Goal: Task Accomplishment & Management: Use online tool/utility

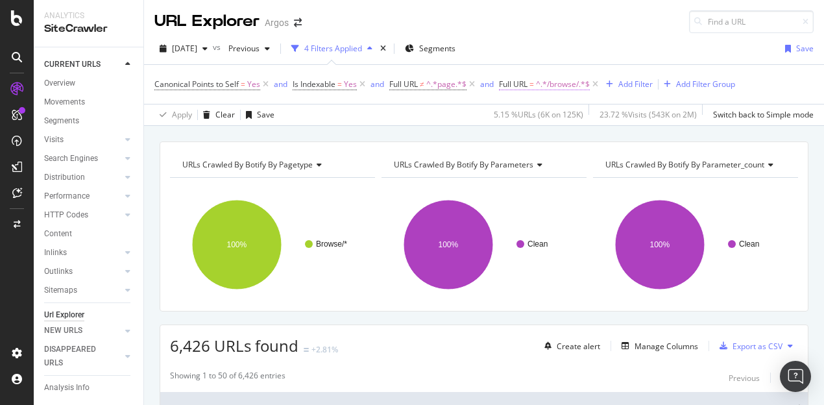
click at [565, 85] on span "^.*/browse/.*$" at bounding box center [563, 84] width 54 height 18
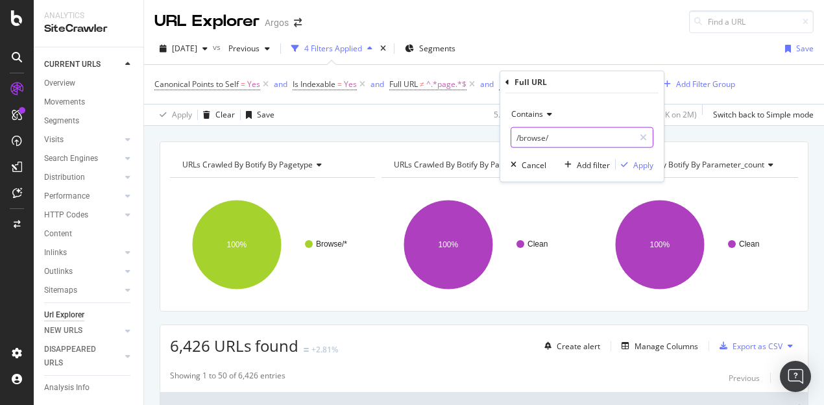
paste input "sd"
type input "/sd/"
click at [642, 164] on div "Apply" at bounding box center [643, 164] width 20 height 11
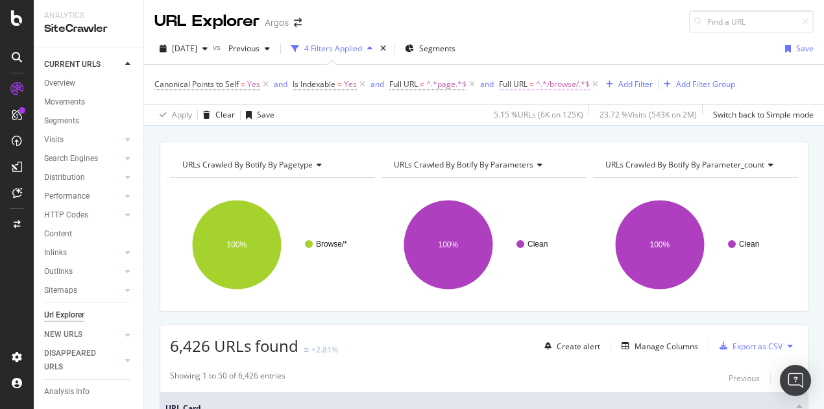
click at [562, 84] on span "^.*/browse/.*$" at bounding box center [563, 84] width 54 height 18
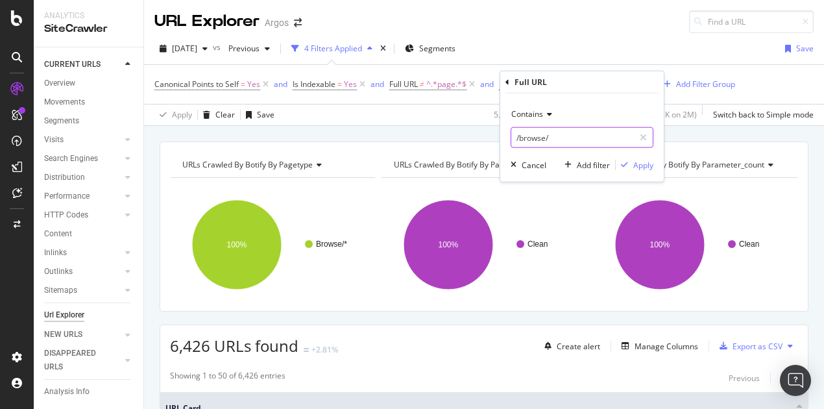
paste input "sd"
type input "/sd/"
click at [640, 162] on div "Apply" at bounding box center [643, 164] width 20 height 11
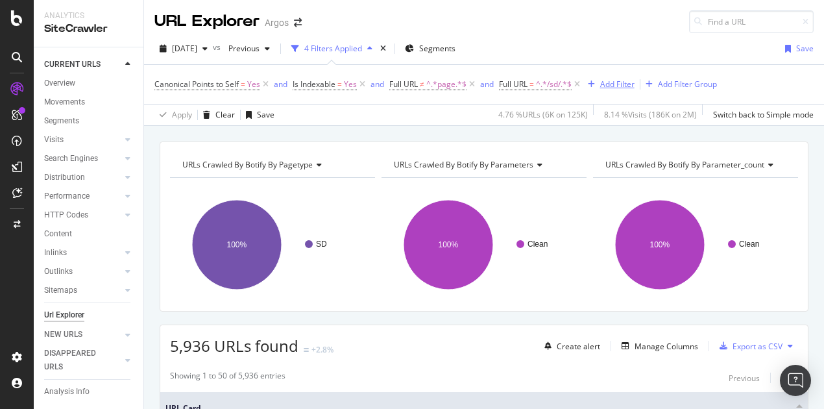
click at [624, 83] on div "Add Filter" at bounding box center [617, 83] width 34 height 11
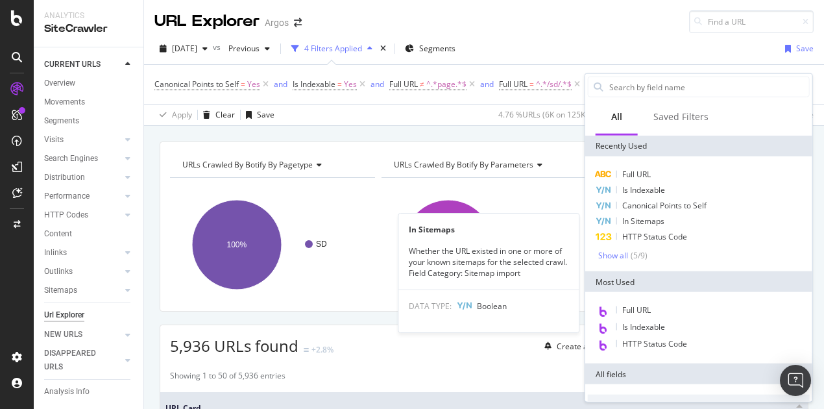
click at [636, 219] on span "In Sitemaps" at bounding box center [643, 220] width 42 height 11
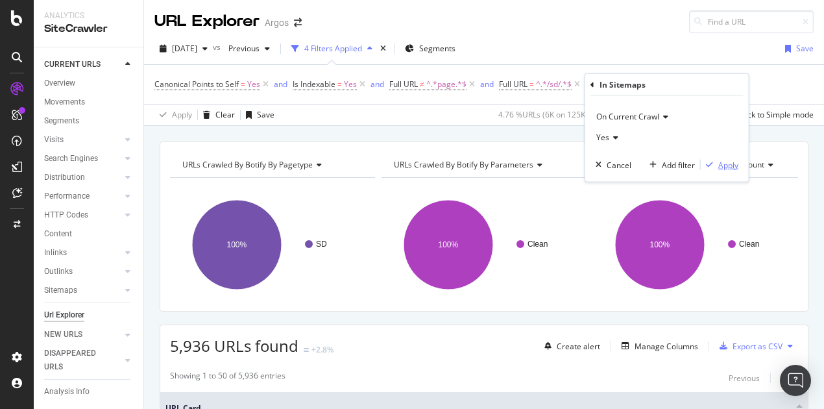
click at [729, 167] on div "Apply" at bounding box center [728, 164] width 20 height 11
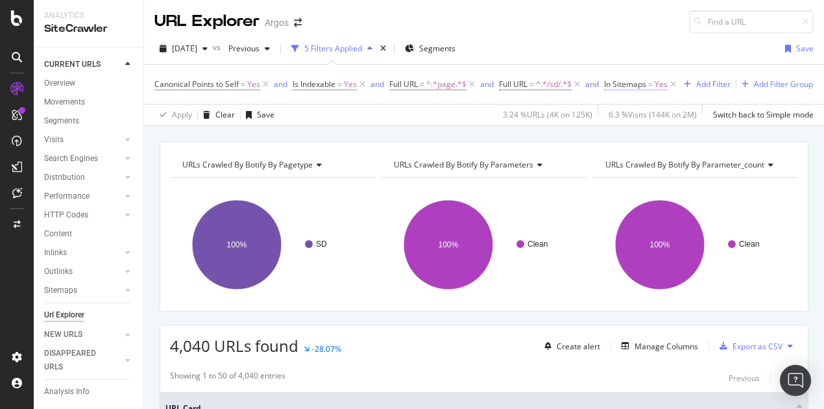
click at [638, 84] on span "In Sitemaps" at bounding box center [625, 83] width 42 height 11
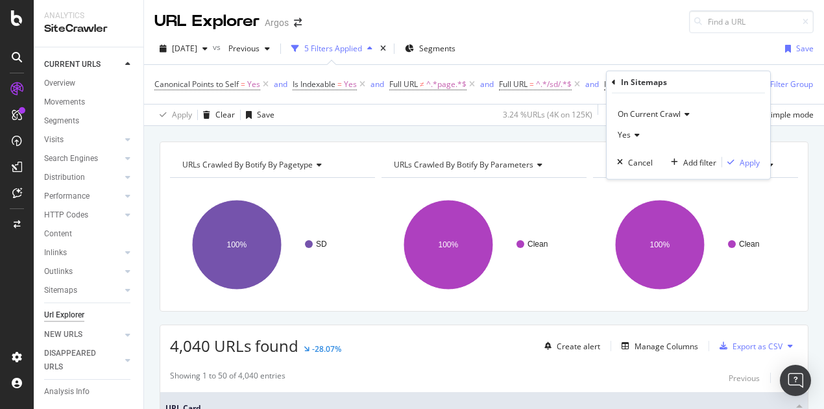
click at [636, 136] on icon at bounding box center [635, 135] width 9 height 8
click at [629, 173] on span "No" at bounding box center [628, 178] width 10 height 11
click at [746, 162] on div "Apply" at bounding box center [750, 161] width 20 height 11
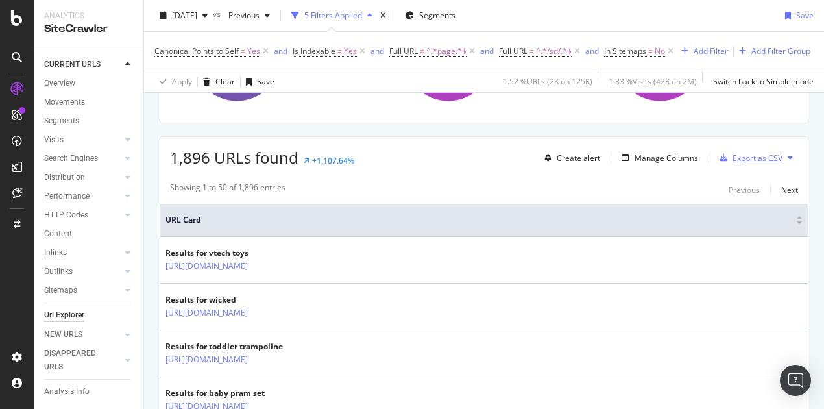
scroll to position [195, 0]
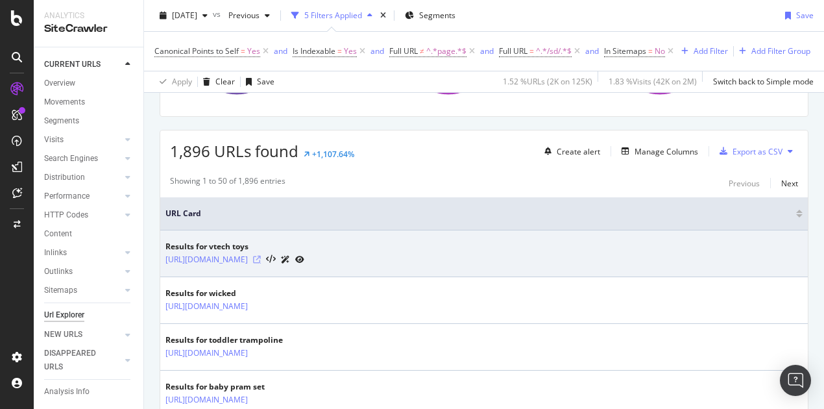
click at [261, 263] on icon at bounding box center [257, 260] width 8 height 8
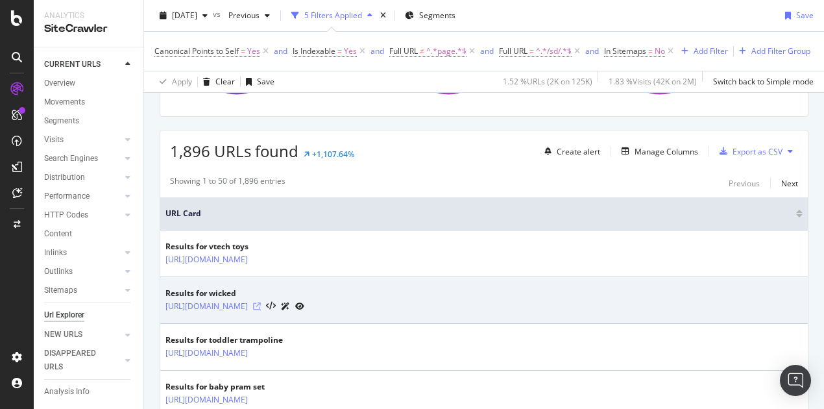
click at [261, 310] on icon at bounding box center [257, 306] width 8 height 8
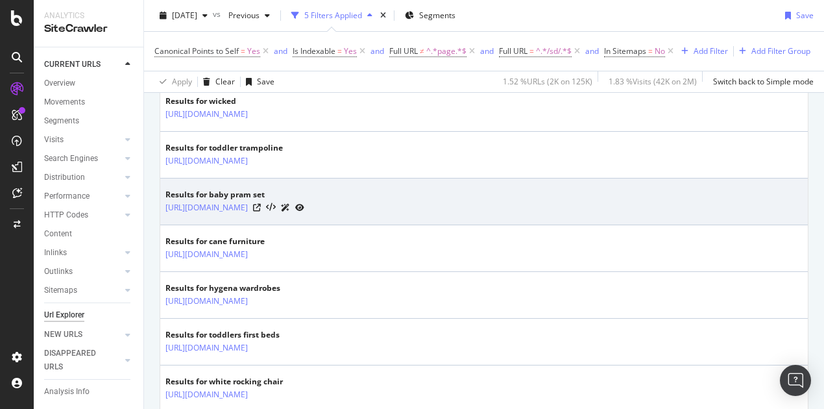
scroll to position [389, 0]
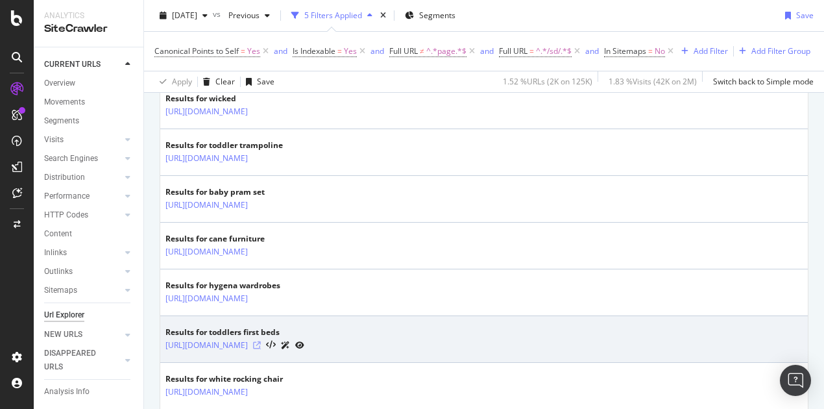
click at [261, 349] on icon at bounding box center [257, 345] width 8 height 8
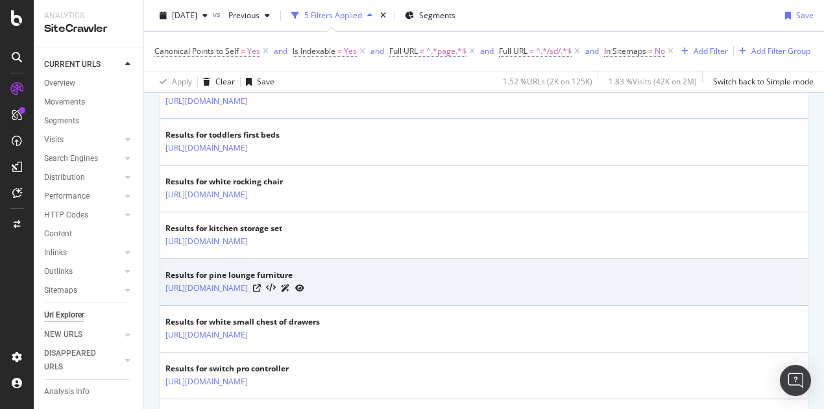
scroll to position [649, 0]
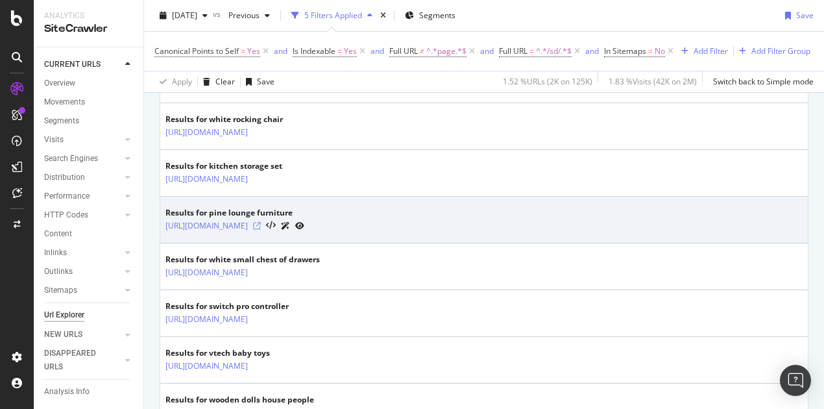
click at [261, 230] on icon at bounding box center [257, 226] width 8 height 8
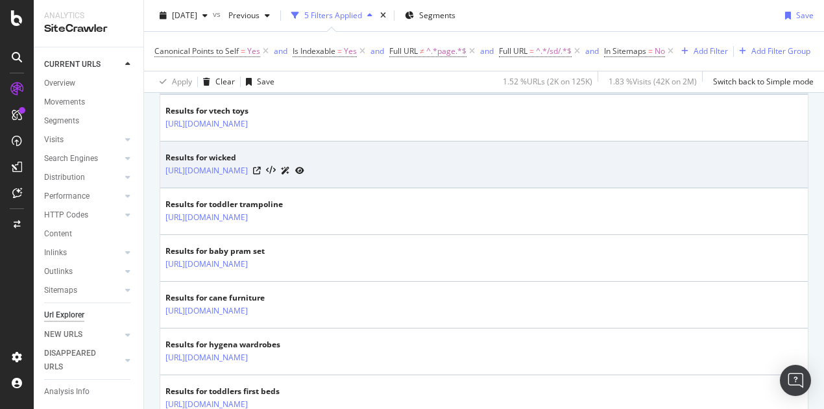
scroll to position [324, 0]
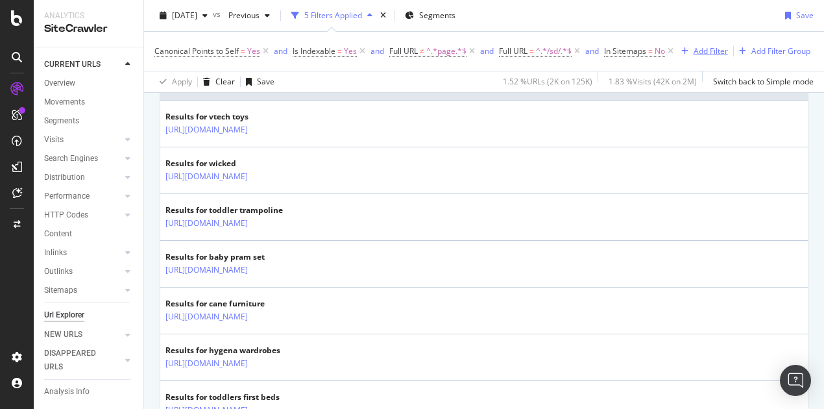
click at [693, 56] on div "Add Filter" at bounding box center [710, 50] width 34 height 11
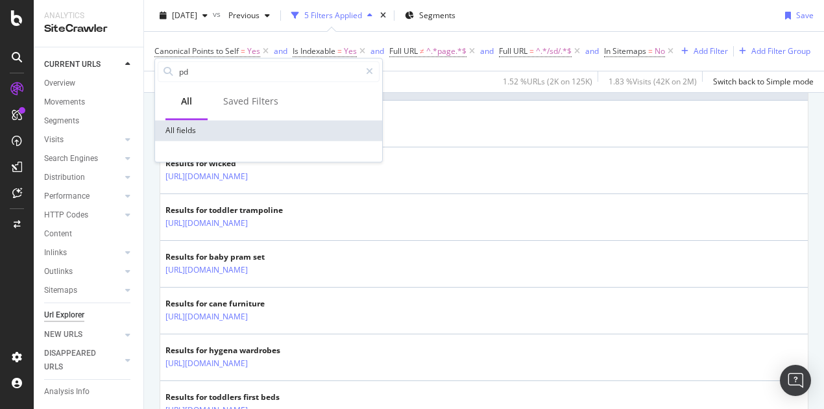
type input "p"
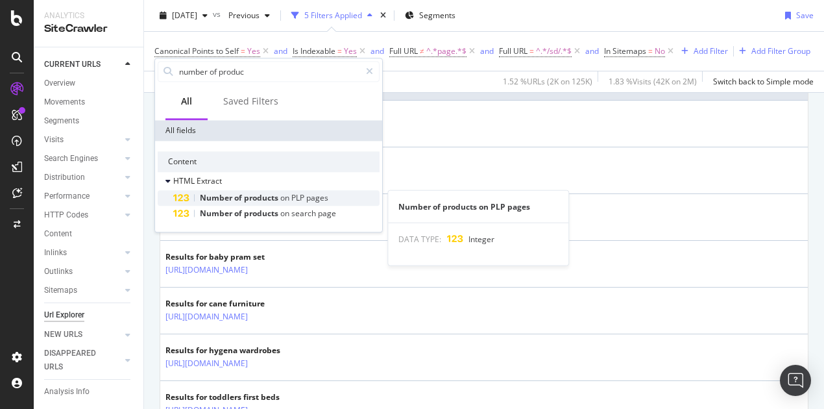
type input "number of produc"
click at [327, 200] on span "pages" at bounding box center [317, 197] width 22 height 11
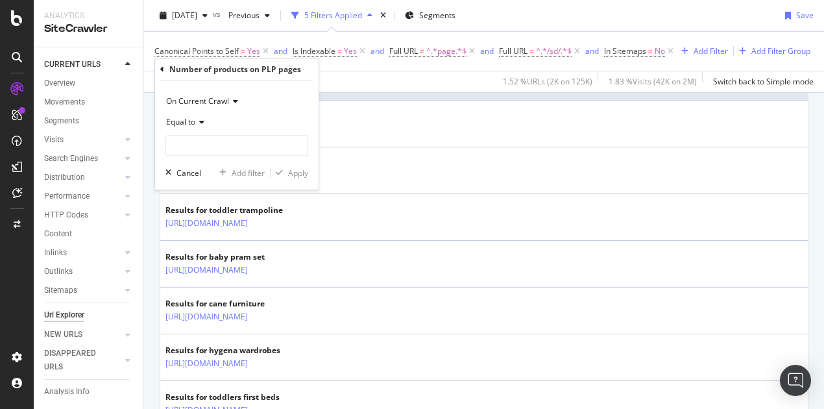
click at [197, 121] on icon at bounding box center [199, 122] width 9 height 8
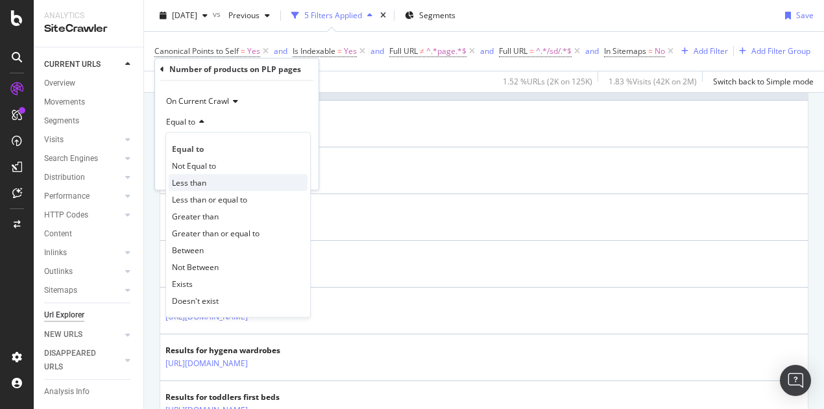
click at [203, 180] on span "Less than" at bounding box center [189, 182] width 34 height 11
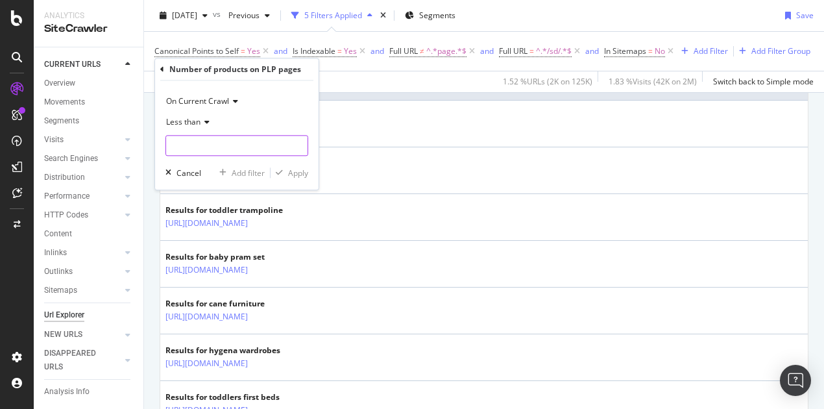
click at [193, 147] on input "number" at bounding box center [236, 145] width 143 height 21
type input "1"
click at [205, 122] on icon at bounding box center [204, 122] width 9 height 8
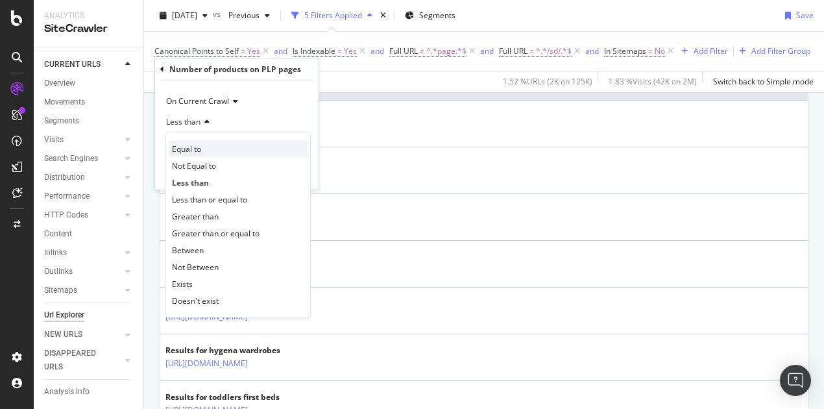
click at [199, 143] on span "Equal to" at bounding box center [186, 148] width 29 height 11
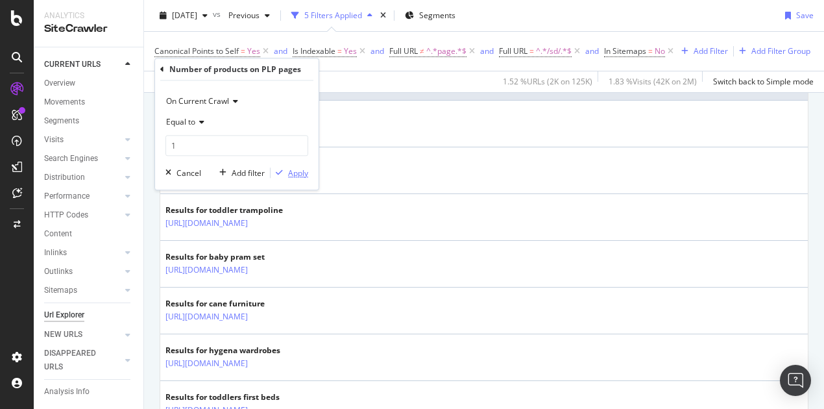
click at [295, 169] on div "Apply" at bounding box center [298, 172] width 20 height 11
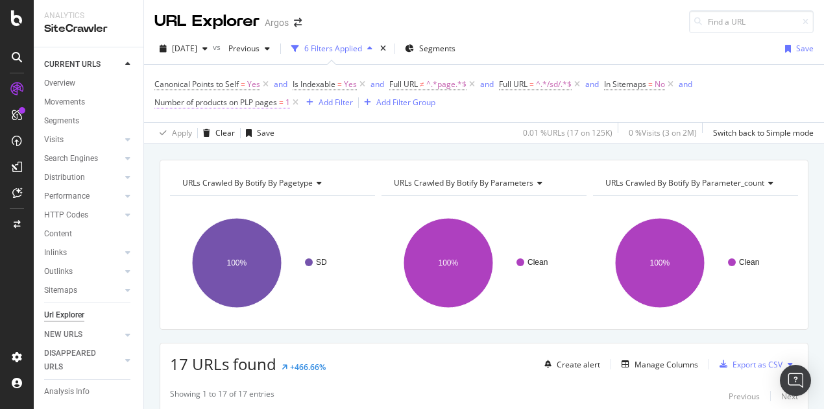
click at [269, 98] on span "Number of products on PLP pages" at bounding box center [215, 102] width 123 height 11
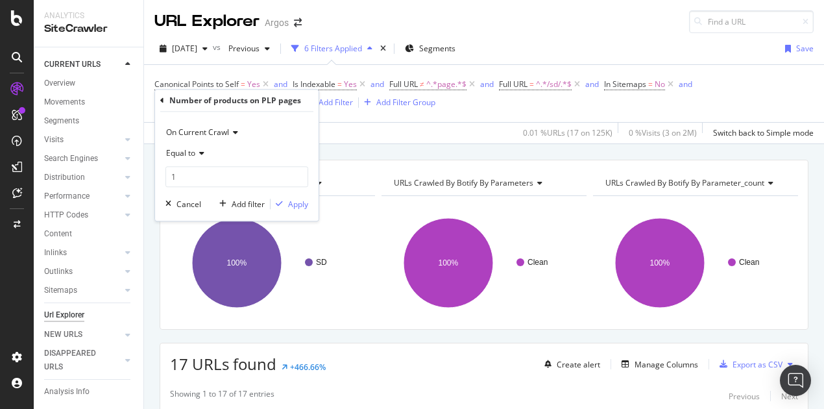
click at [178, 154] on span "Equal to" at bounding box center [180, 152] width 29 height 11
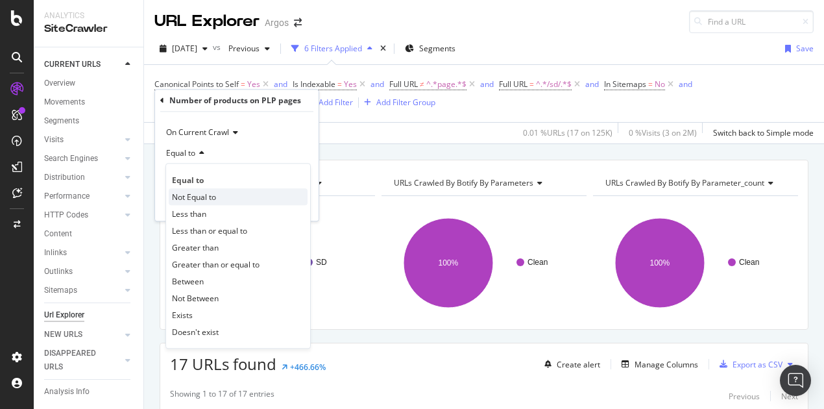
click at [190, 191] on span "Not Equal to" at bounding box center [194, 196] width 44 height 11
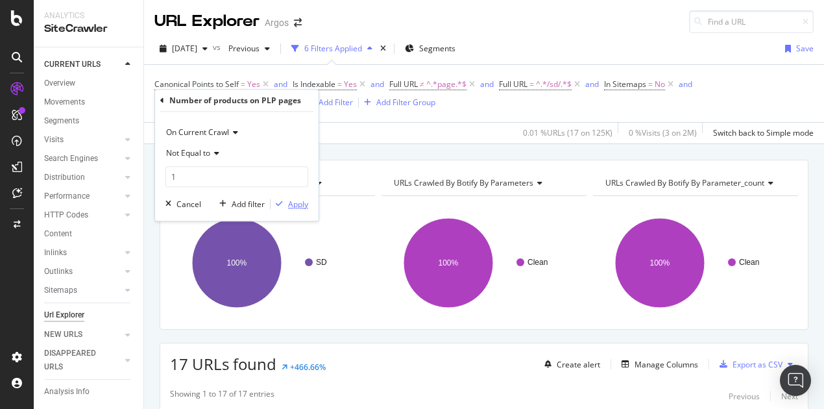
click at [296, 204] on div "Apply" at bounding box center [298, 204] width 20 height 11
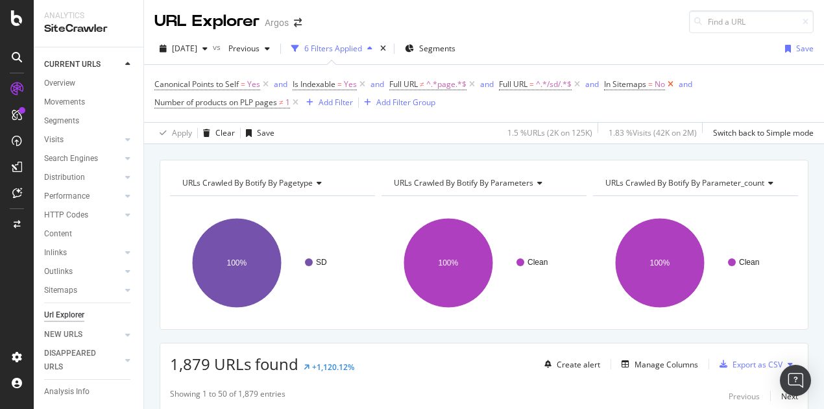
click at [672, 85] on icon at bounding box center [670, 84] width 11 height 13
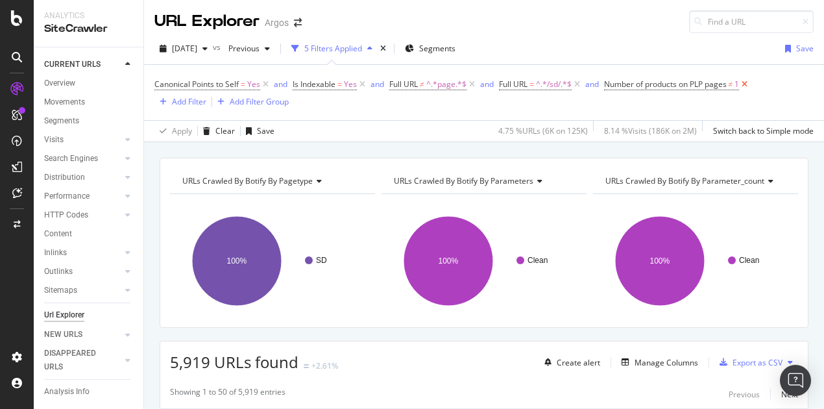
click at [750, 80] on icon at bounding box center [744, 84] width 11 height 13
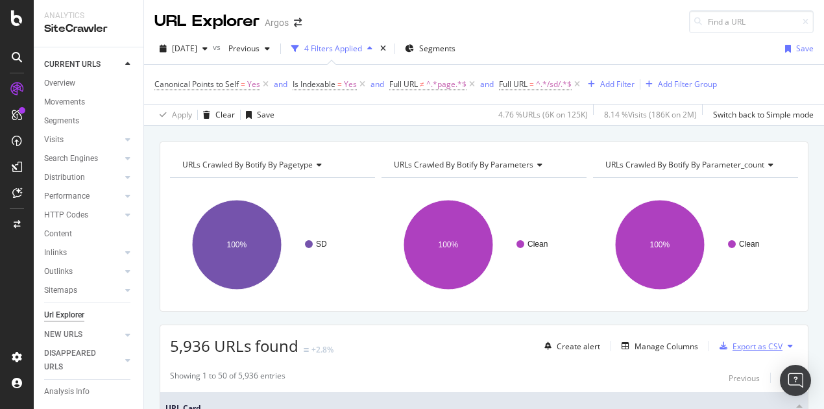
click at [743, 346] on div "Export as CSV" at bounding box center [757, 346] width 50 height 11
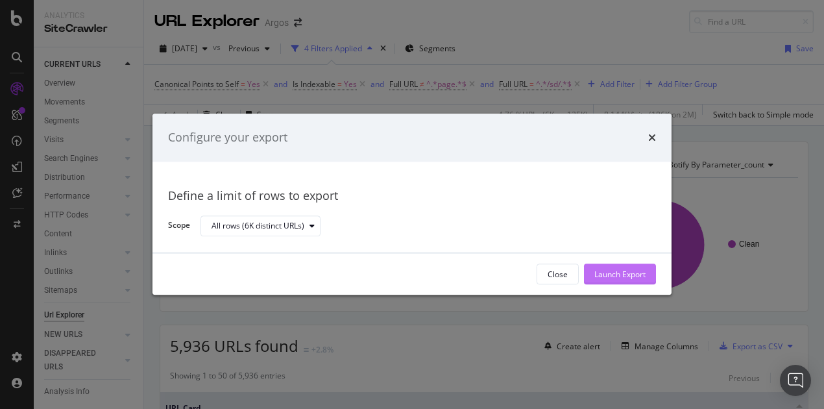
click at [621, 276] on div "Launch Export" at bounding box center [619, 274] width 51 height 11
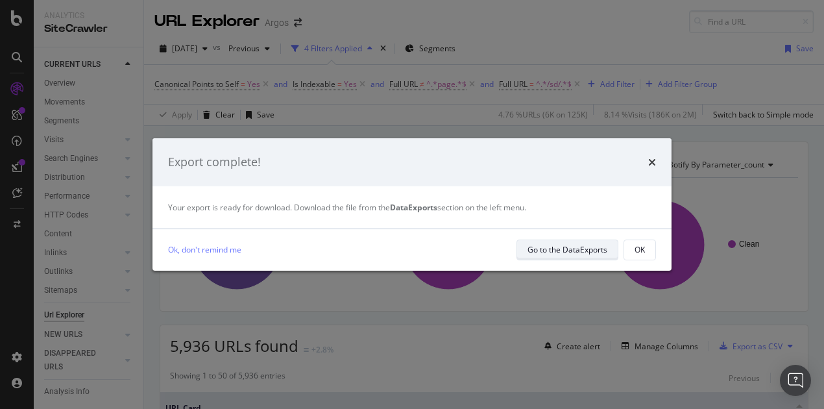
drag, startPoint x: 581, startPoint y: 248, endPoint x: 537, endPoint y: 247, distance: 44.1
click at [537, 247] on div "Go to the DataExports" at bounding box center [567, 249] width 80 height 11
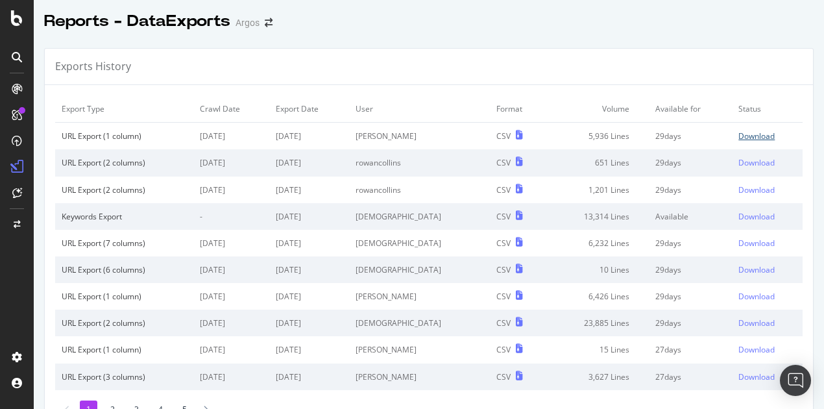
click at [743, 137] on div "Download" at bounding box center [756, 135] width 36 height 11
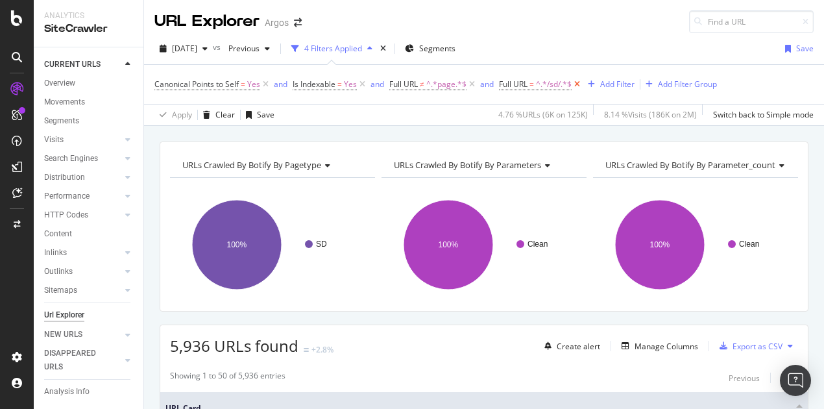
click at [580, 82] on icon at bounding box center [577, 84] width 11 height 13
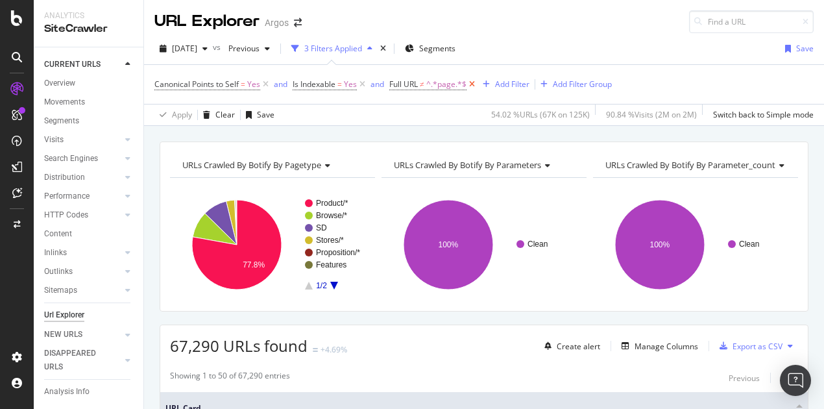
click at [471, 83] on icon at bounding box center [471, 84] width 11 height 13
click at [397, 82] on div "Add Filter" at bounding box center [402, 83] width 34 height 11
click at [693, 72] on div "Canonical Points to Self = Yes and Is Indexable = Yes Add Filter Add Filter Gro…" at bounding box center [483, 84] width 659 height 39
click at [401, 84] on div "Add Filter" at bounding box center [402, 83] width 34 height 11
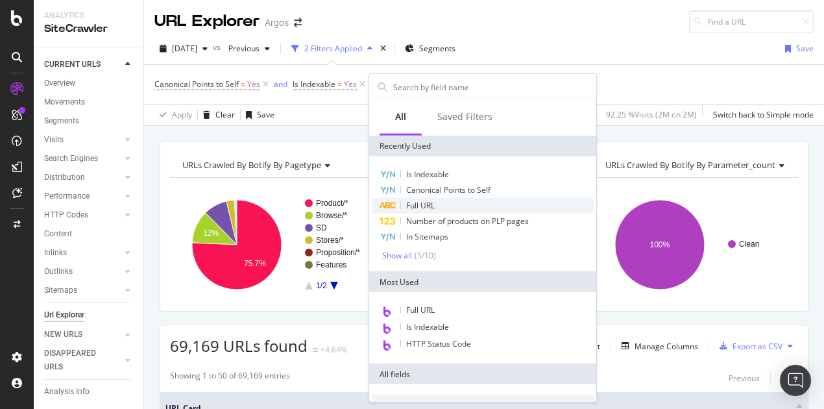
click at [417, 206] on span "Full URL" at bounding box center [420, 205] width 29 height 11
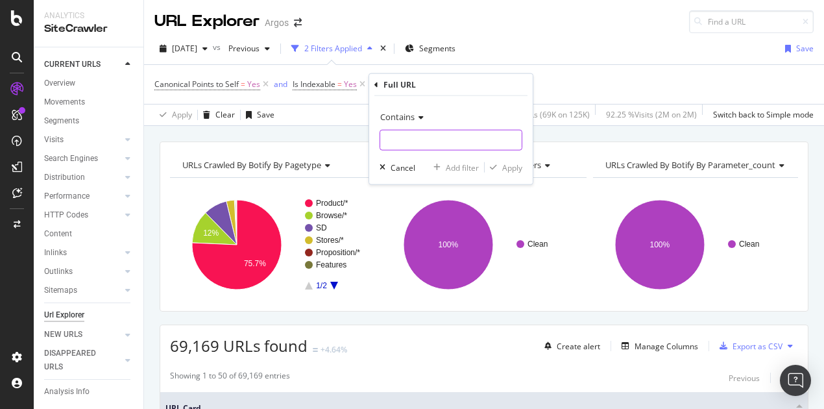
click at [410, 141] on input "text" at bounding box center [450, 140] width 141 height 21
paste input "/clearance/"
type input "/clearance/"
click at [511, 169] on div "Apply" at bounding box center [512, 167] width 20 height 11
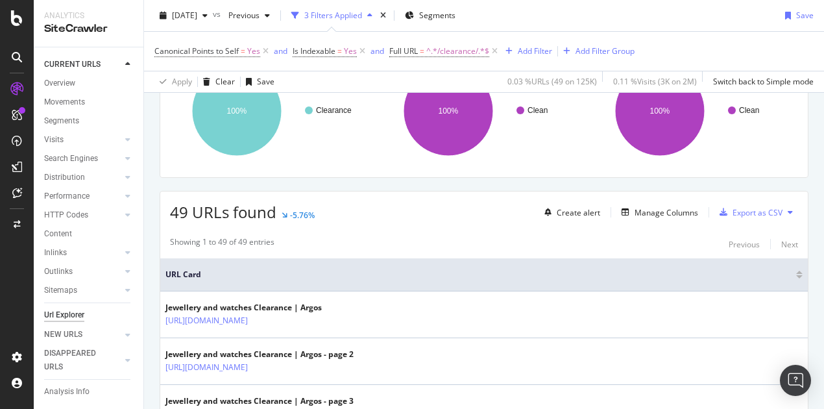
scroll to position [195, 0]
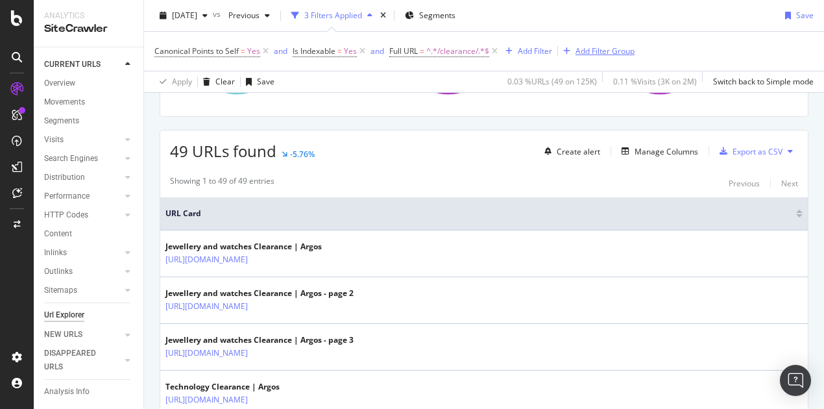
click at [605, 50] on div "Add Filter Group" at bounding box center [604, 50] width 59 height 11
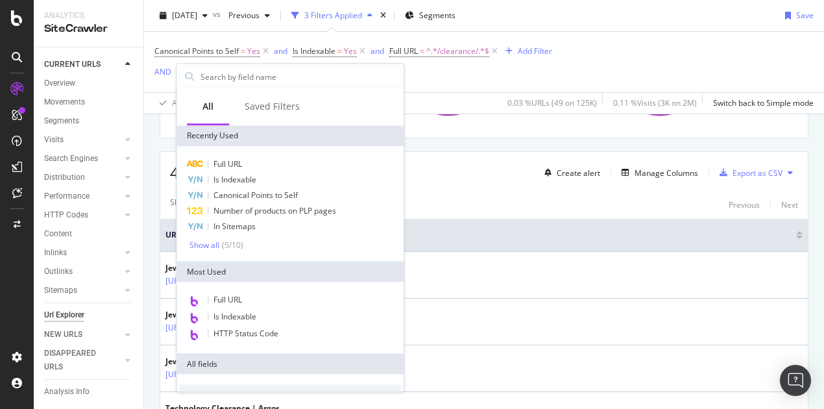
scroll to position [216, 0]
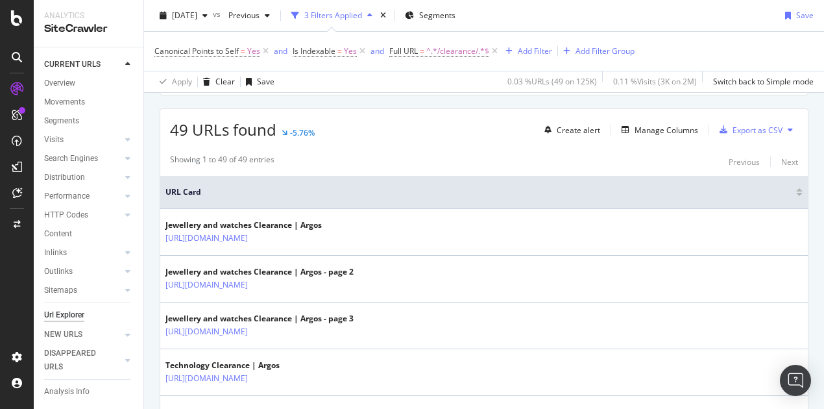
click at [506, 77] on div "Canonical Points to Self = Yes and Is Indexable = Yes and Full URL = ^.*/cleara…" at bounding box center [483, 62] width 659 height 60
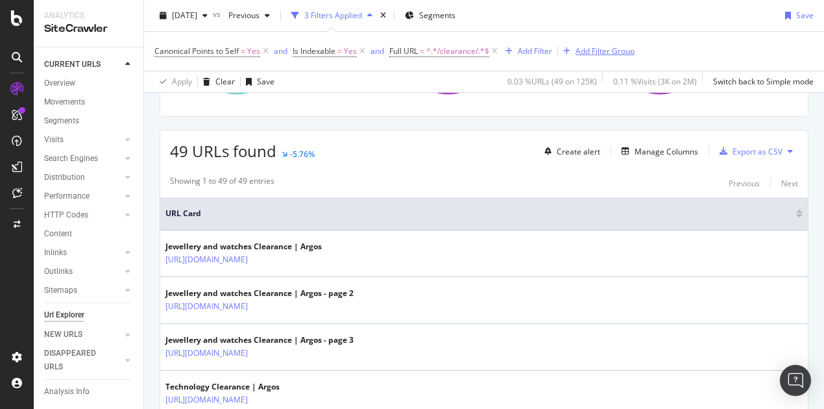
click at [598, 49] on div "Add Filter Group" at bounding box center [604, 50] width 59 height 11
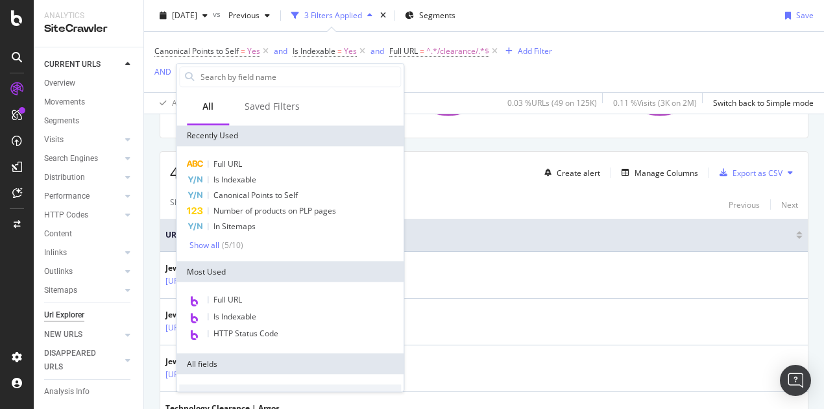
scroll to position [216, 0]
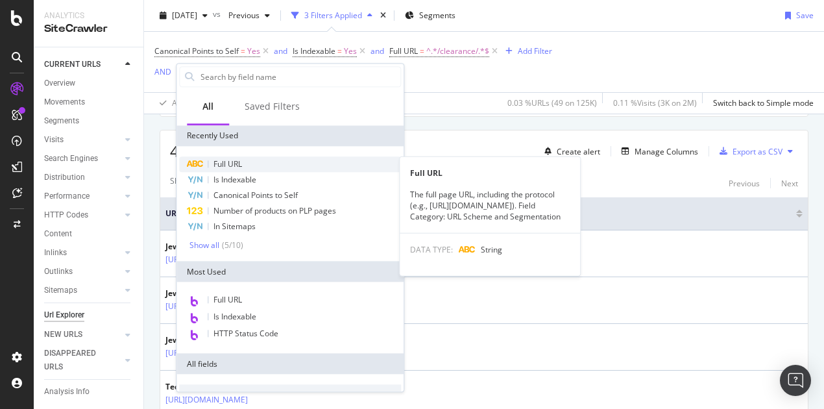
click at [226, 165] on span "Full URL" at bounding box center [227, 163] width 29 height 11
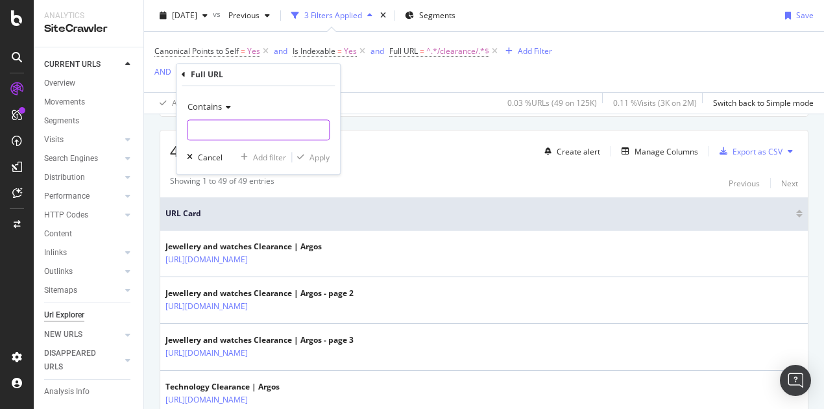
click at [219, 129] on input "text" at bounding box center [257, 129] width 141 height 21
type input "/help/"
click at [320, 159] on div "Apply" at bounding box center [319, 157] width 20 height 11
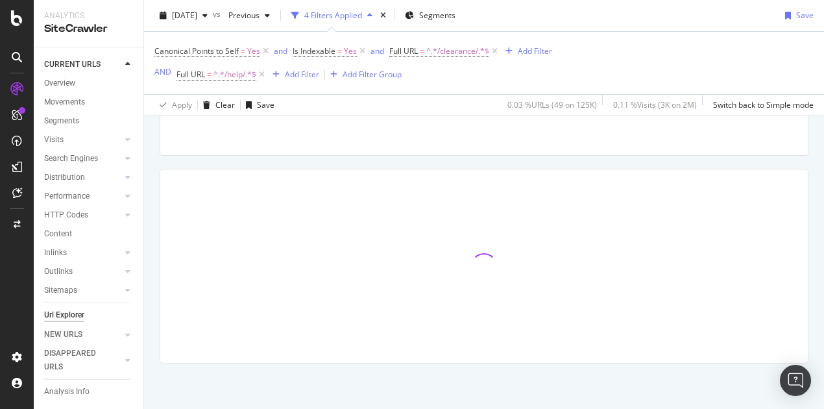
scroll to position [178, 0]
click at [165, 73] on div "AND" at bounding box center [162, 71] width 17 height 11
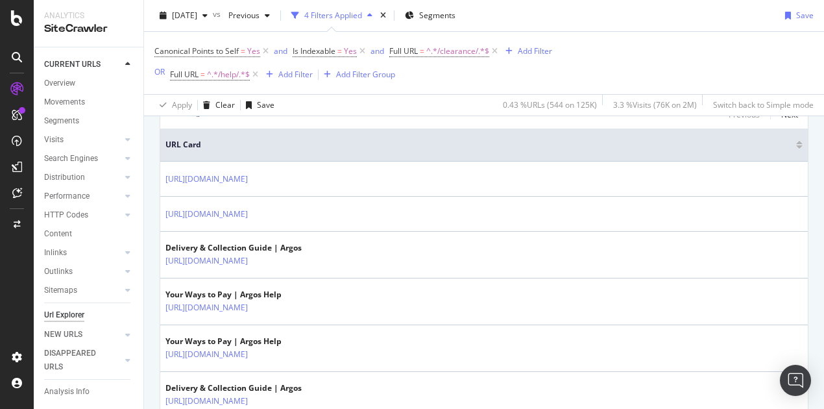
scroll to position [308, 0]
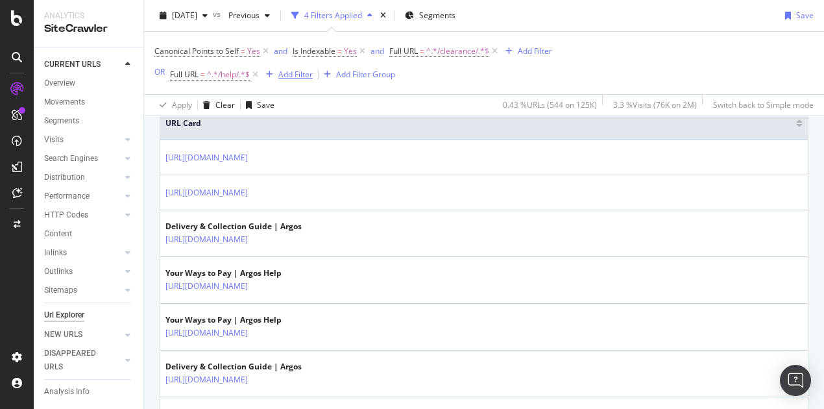
click at [293, 76] on div "Add Filter" at bounding box center [295, 74] width 34 height 11
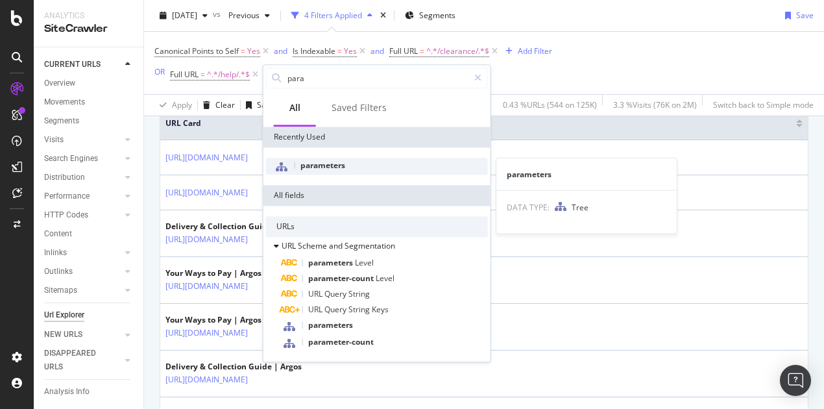
type input "para"
click at [327, 162] on span "parameters" at bounding box center [322, 165] width 45 height 11
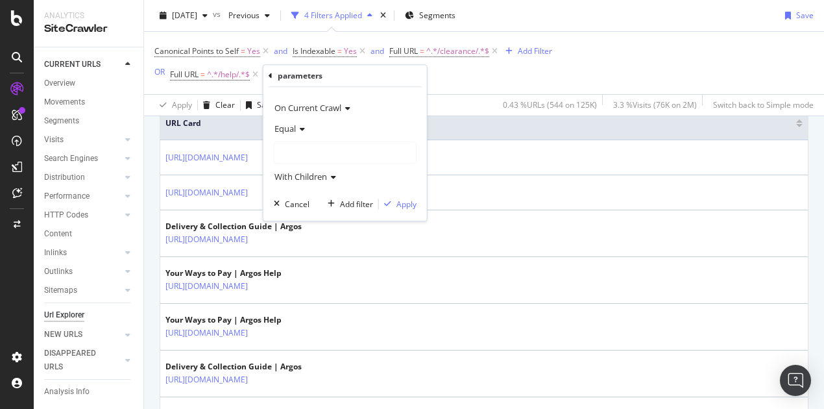
click at [300, 145] on div at bounding box center [344, 152] width 141 height 21
click at [304, 175] on span "Clean" at bounding box center [297, 179] width 21 height 11
click at [410, 199] on div "Apply" at bounding box center [406, 204] width 20 height 11
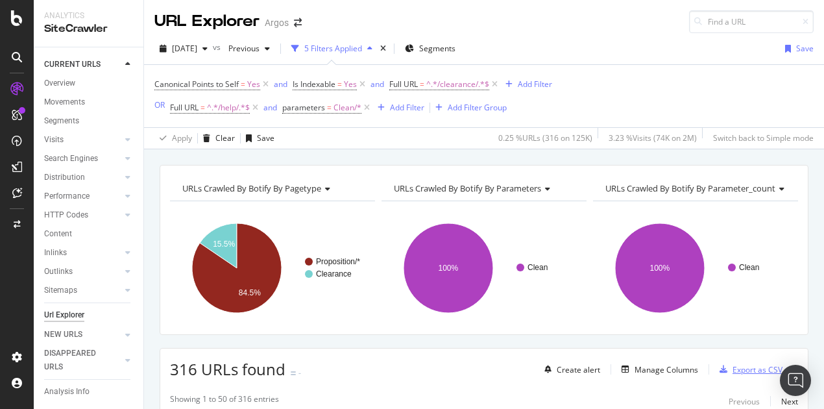
click at [751, 367] on div "Export as CSV" at bounding box center [757, 369] width 50 height 11
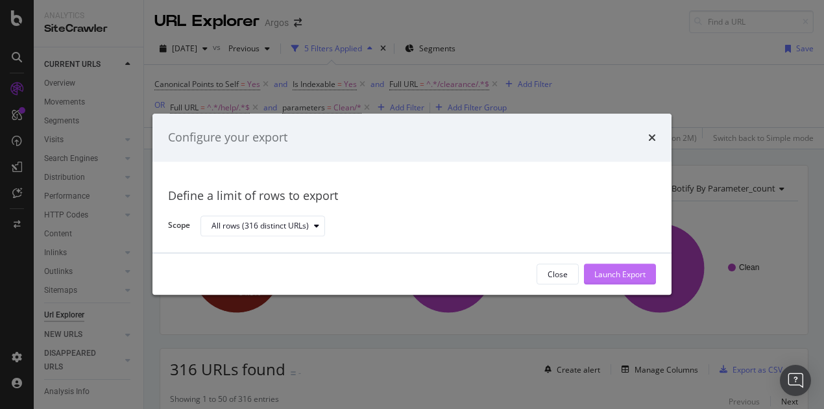
click at [634, 269] on div "Launch Export" at bounding box center [619, 274] width 51 height 11
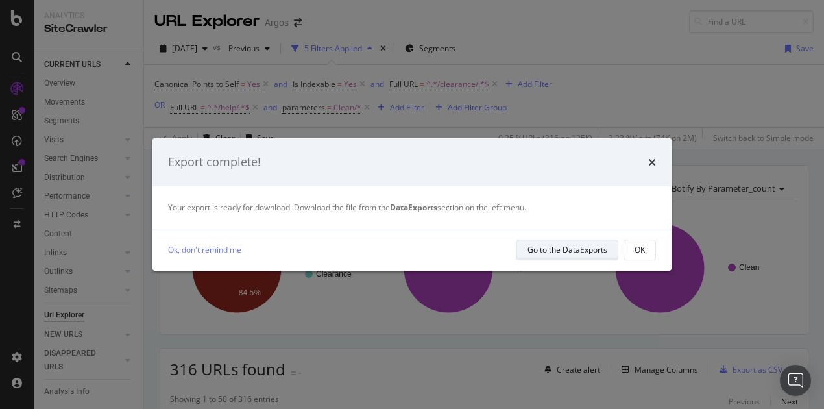
click at [555, 248] on div "Go to the DataExports" at bounding box center [567, 249] width 80 height 11
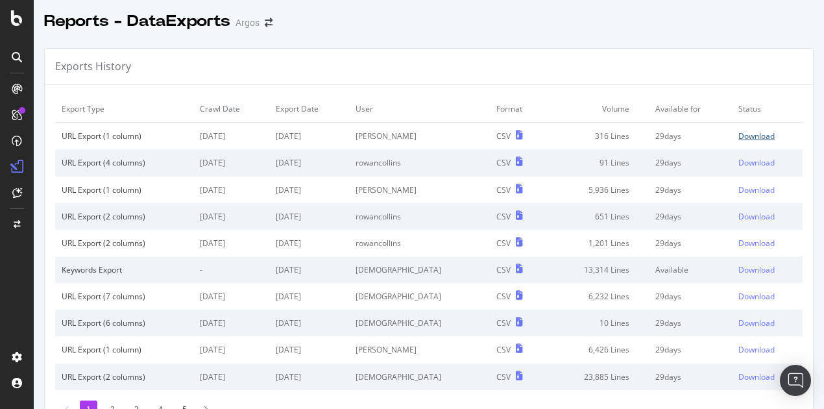
click at [738, 134] on div "Download" at bounding box center [756, 135] width 36 height 11
click at [427, 37] on div at bounding box center [429, 34] width 790 height 5
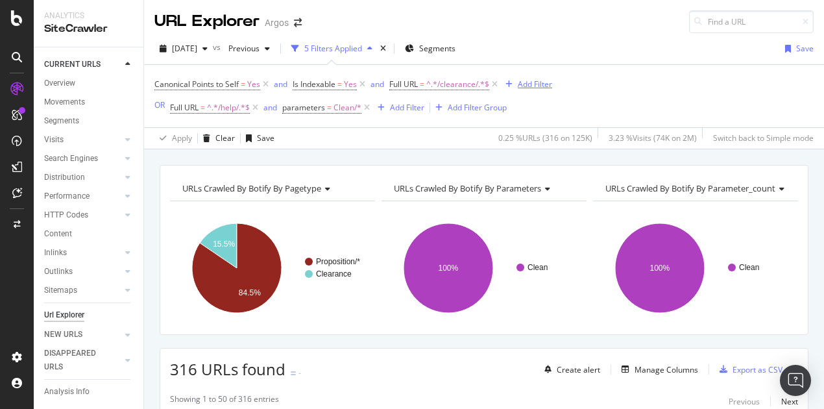
click at [538, 82] on div "Add Filter" at bounding box center [535, 83] width 34 height 11
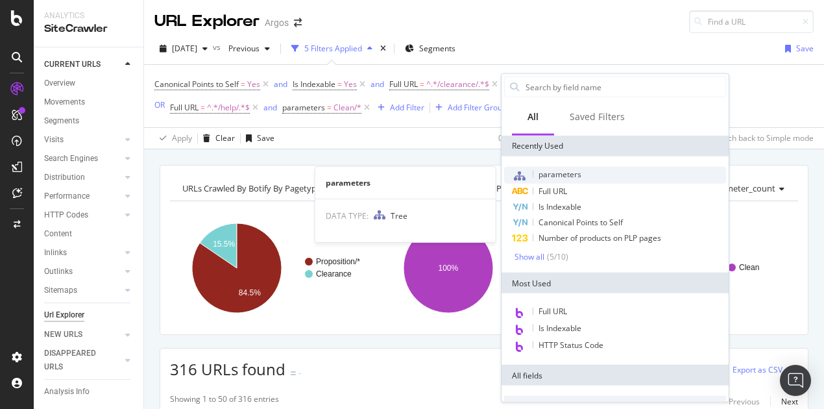
click at [570, 173] on span "parameters" at bounding box center [559, 174] width 43 height 11
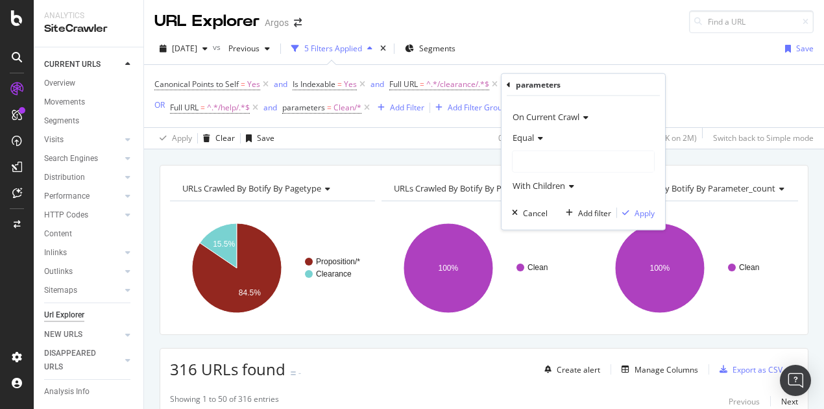
click at [507, 85] on icon at bounding box center [509, 84] width 4 height 8
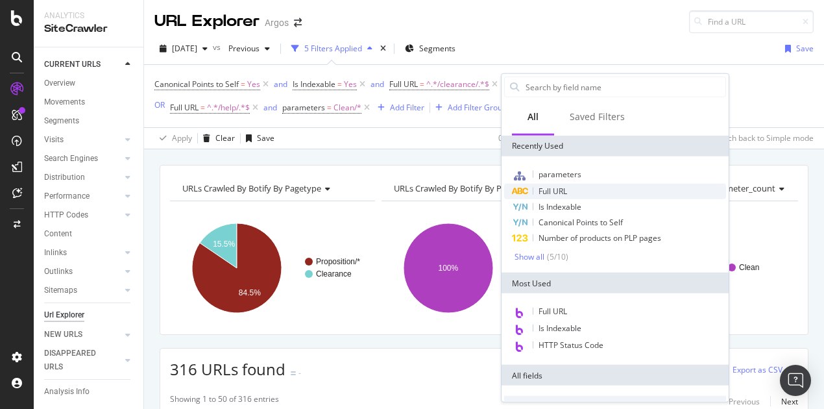
click at [577, 190] on div "Full URL" at bounding box center [615, 192] width 222 height 16
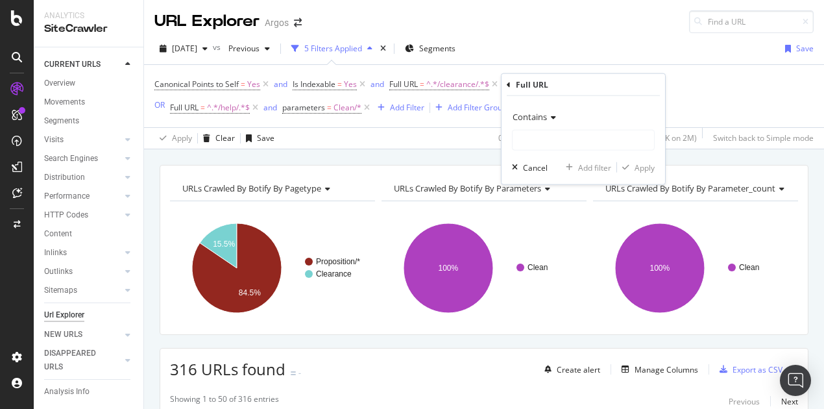
click at [550, 119] on icon at bounding box center [551, 118] width 9 height 8
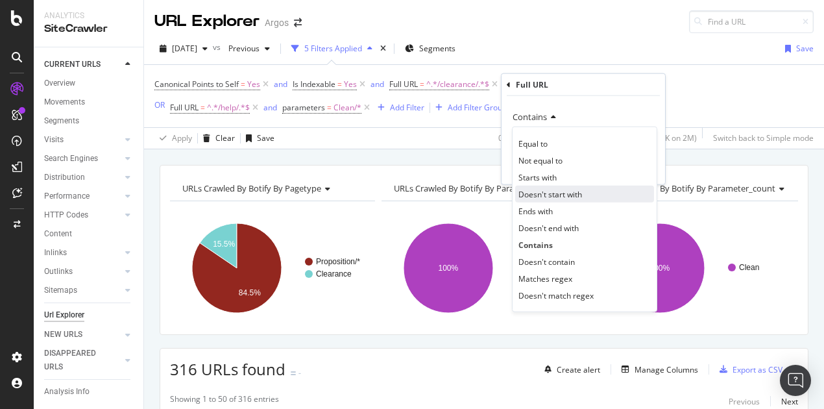
click at [546, 188] on span "Doesn't start with" at bounding box center [550, 193] width 64 height 11
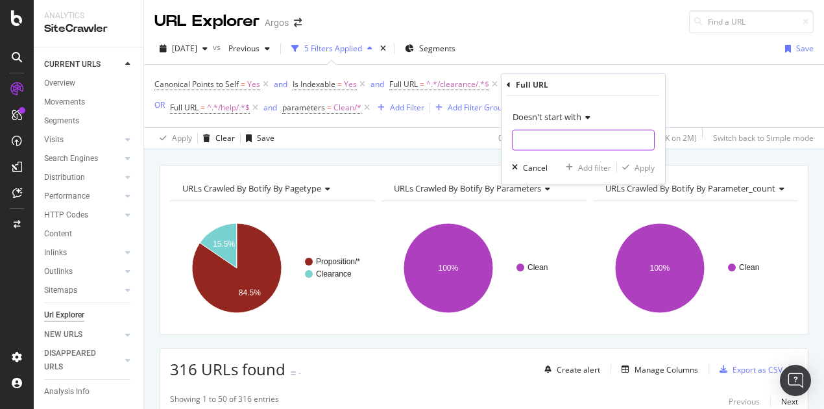
click at [545, 140] on input "text" at bounding box center [582, 140] width 141 height 21
type input "/page"
click at [640, 168] on div "Apply" at bounding box center [644, 167] width 20 height 11
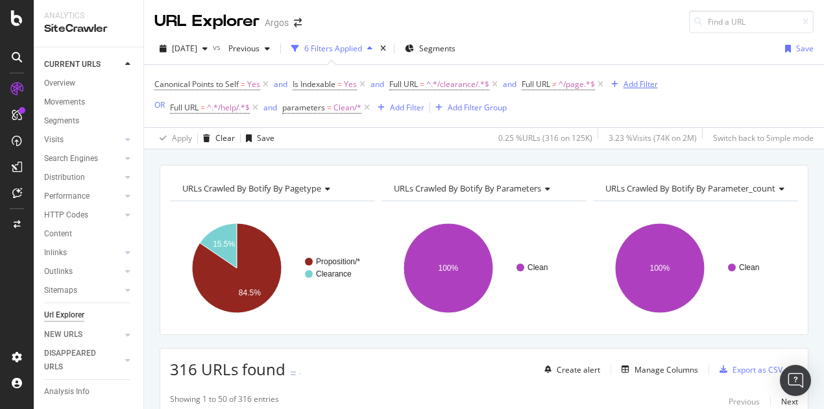
click at [642, 83] on div "Add Filter" at bounding box center [640, 83] width 34 height 11
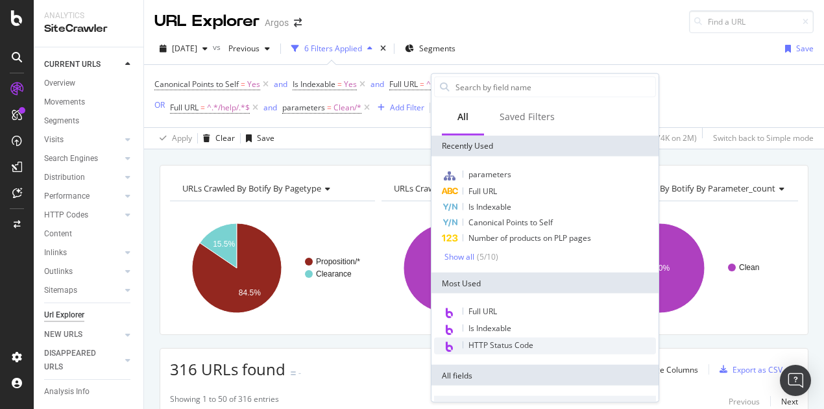
click at [497, 342] on span "HTTP Status Code" at bounding box center [500, 344] width 65 height 11
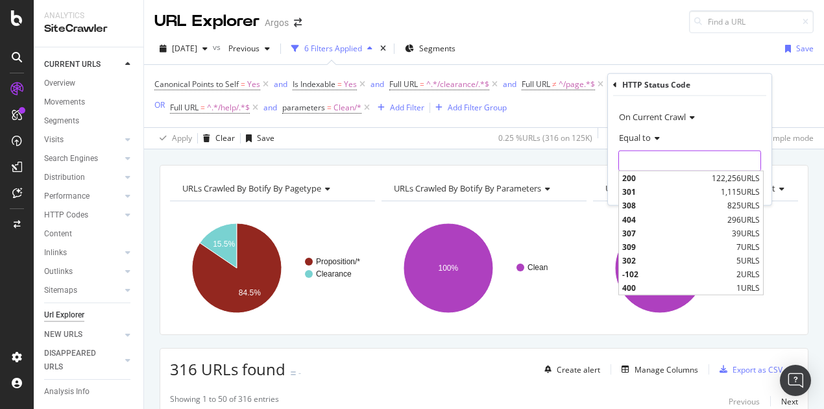
click at [636, 154] on input "number" at bounding box center [689, 161] width 143 height 21
click at [638, 180] on span "200" at bounding box center [665, 178] width 86 height 11
type input "200"
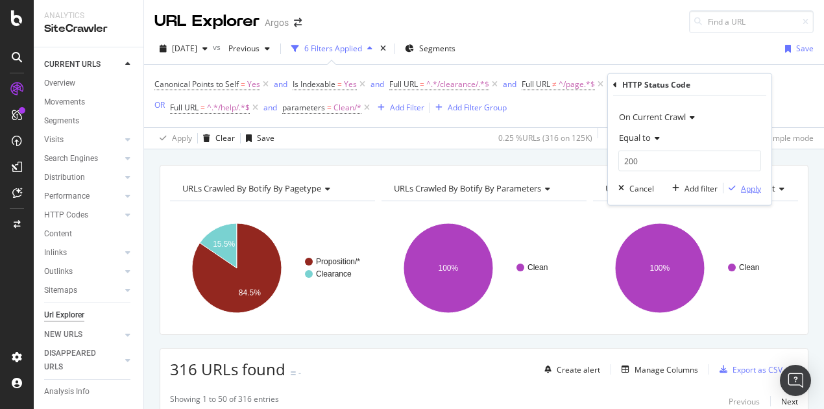
click at [754, 186] on div "Apply" at bounding box center [751, 187] width 20 height 11
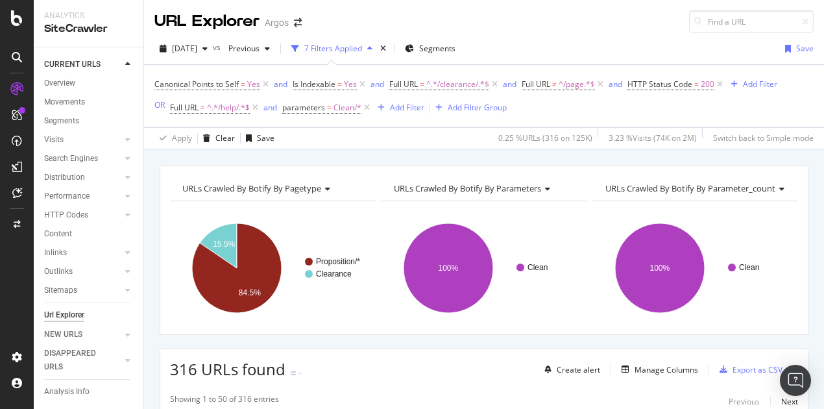
click at [566, 34] on div "2025 Oct. 1st vs Previous 7 Filters Applied Segments Save Canonical Points to S…" at bounding box center [484, 91] width 680 height 116
click at [485, 106] on div "Add Filter Group" at bounding box center [477, 107] width 59 height 11
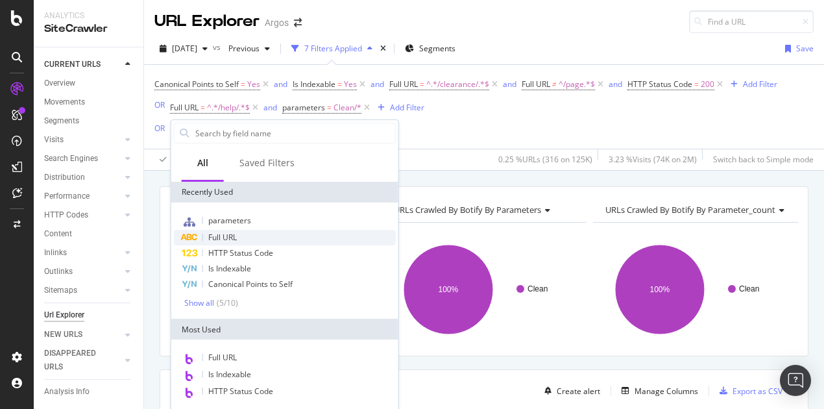
click at [233, 238] on span "Full URL" at bounding box center [222, 237] width 29 height 11
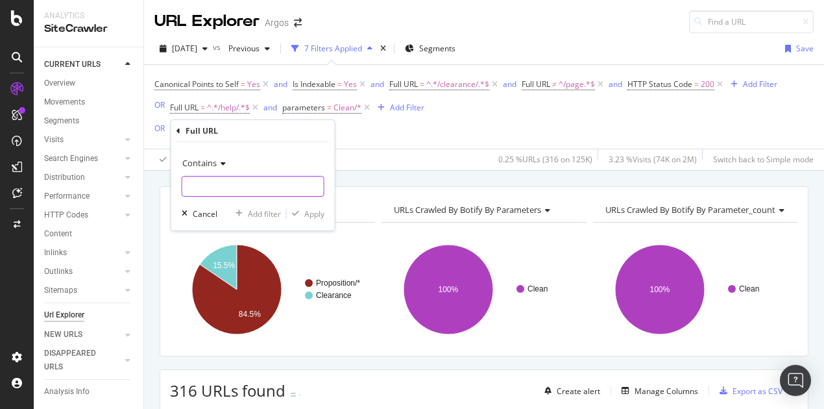
click at [219, 189] on input "text" at bounding box center [252, 186] width 141 height 21
paste input "/brands/"
type input "/brands/"
click at [310, 216] on div "Apply" at bounding box center [314, 213] width 20 height 11
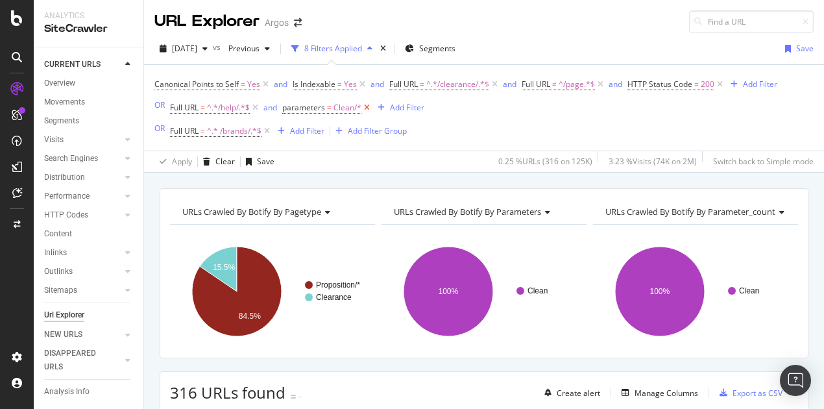
click at [368, 106] on icon at bounding box center [366, 107] width 11 height 13
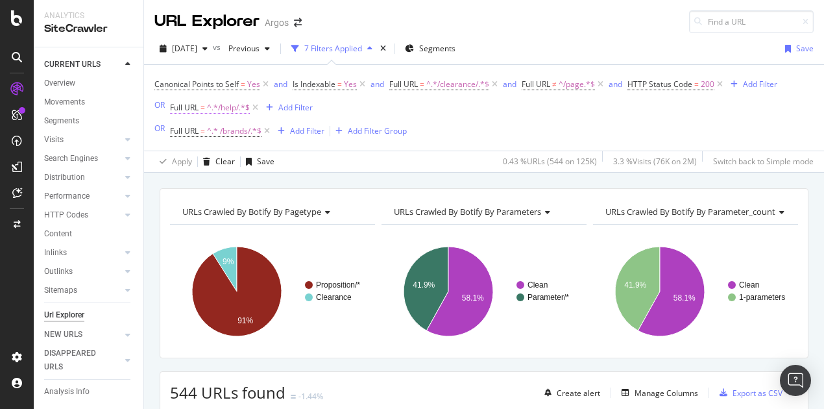
click at [238, 107] on span "^.*/help/.*$" at bounding box center [228, 108] width 43 height 18
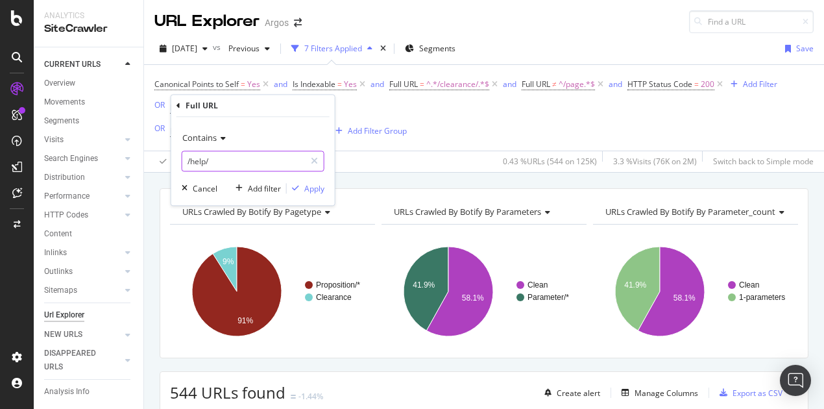
paste input "events"
type input "/events/"
click at [315, 189] on div "Apply" at bounding box center [314, 188] width 20 height 11
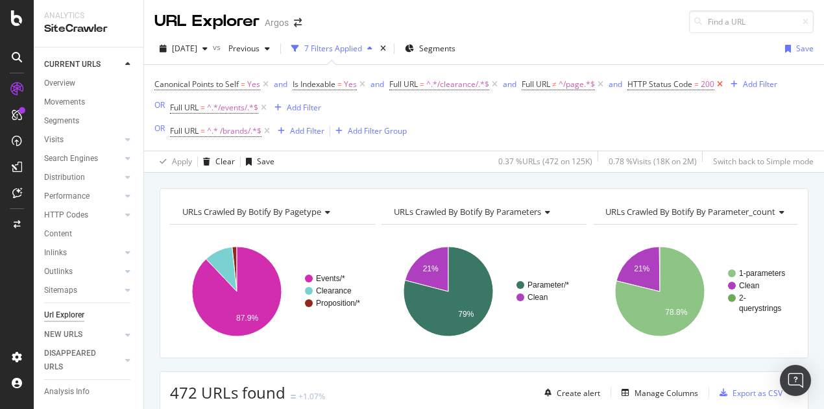
click at [721, 82] on icon at bounding box center [719, 84] width 11 height 13
click at [245, 85] on span "=" at bounding box center [243, 83] width 5 height 11
click at [498, 108] on div "Canonical Points to Self = Yes and Is Indexable = Yes and Full URL = ^.*/cleara…" at bounding box center [405, 107] width 503 height 65
click at [468, 84] on span "^.*/clearance/.*$" at bounding box center [457, 84] width 63 height 18
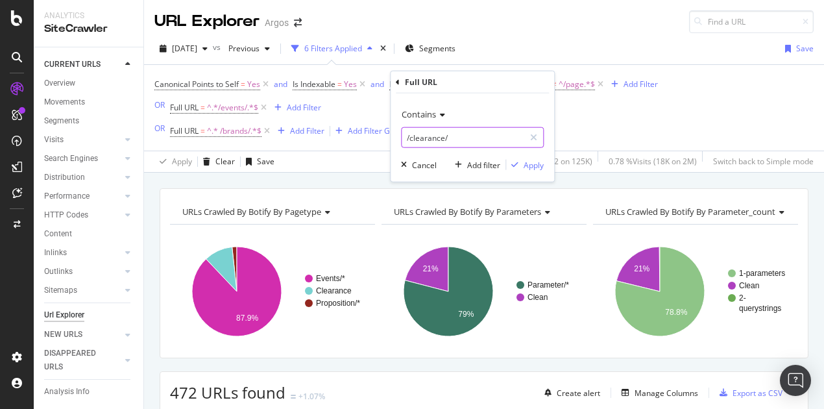
paste input "features"
type input "/features/"
click at [537, 161] on div "Apply" at bounding box center [534, 164] width 20 height 11
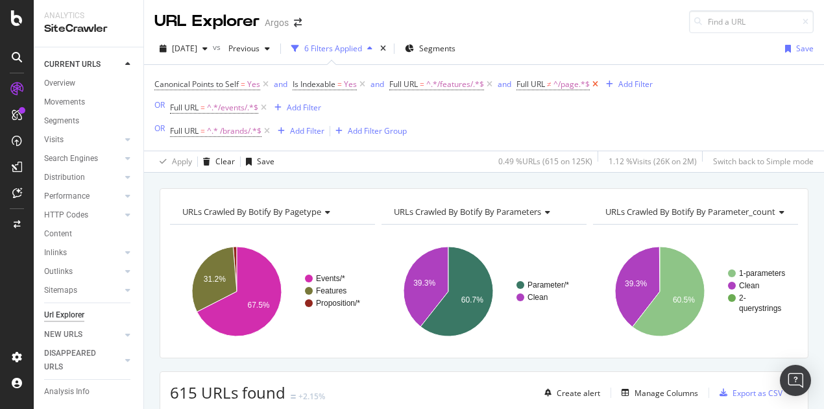
click at [598, 82] on icon at bounding box center [595, 84] width 11 height 13
click at [517, 85] on div "Add Filter" at bounding box center [529, 83] width 34 height 11
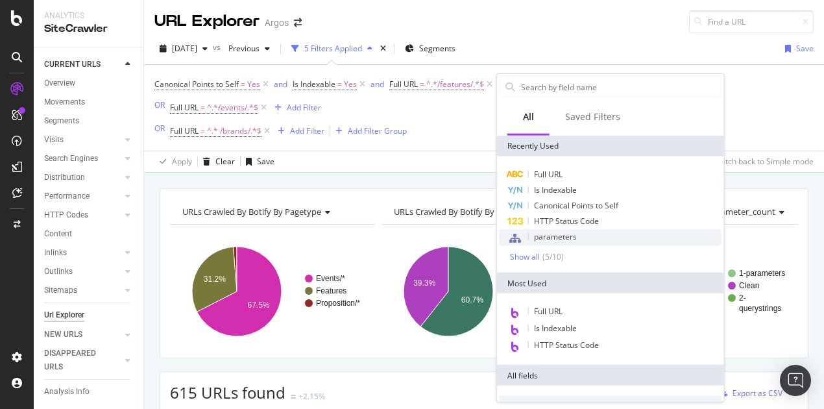
click at [580, 233] on div "parameters" at bounding box center [611, 237] width 222 height 17
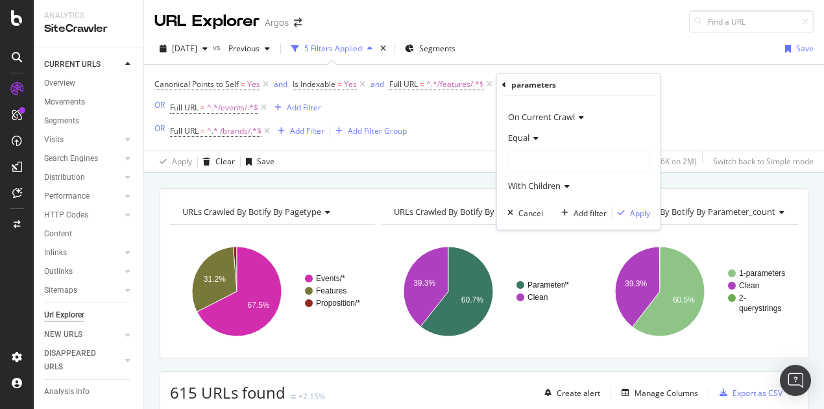
click at [549, 164] on div at bounding box center [578, 161] width 141 height 21
click at [554, 190] on span "107,849 URLS" at bounding box center [571, 187] width 53 height 11
click at [637, 211] on div "Apply" at bounding box center [640, 212] width 20 height 11
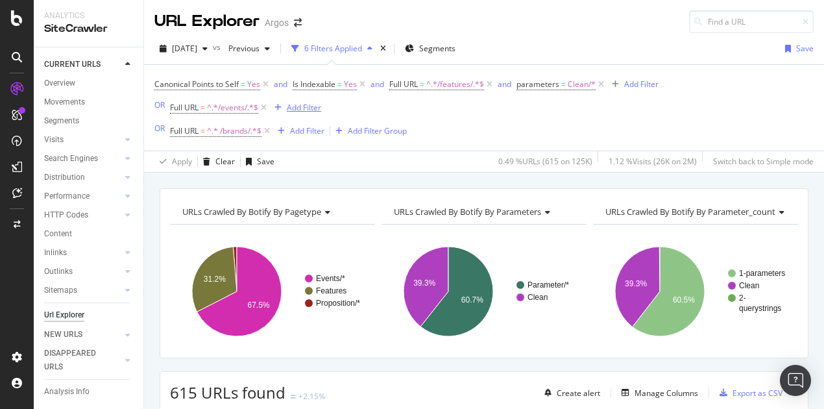
click at [298, 108] on div "Add Filter" at bounding box center [304, 107] width 34 height 11
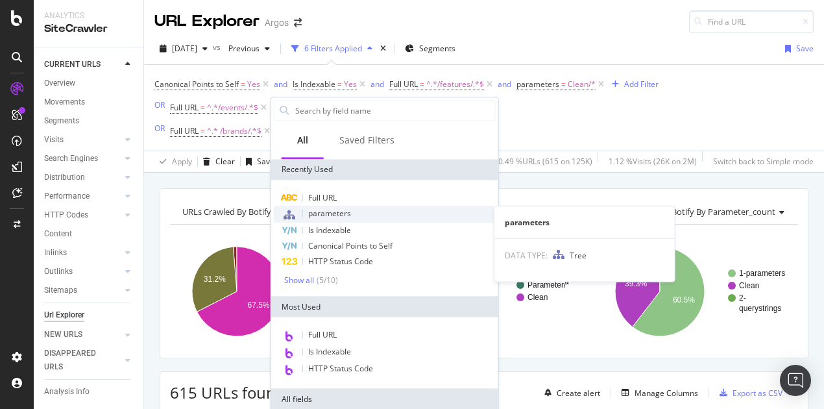
click at [340, 217] on span "parameters" at bounding box center [329, 213] width 43 height 11
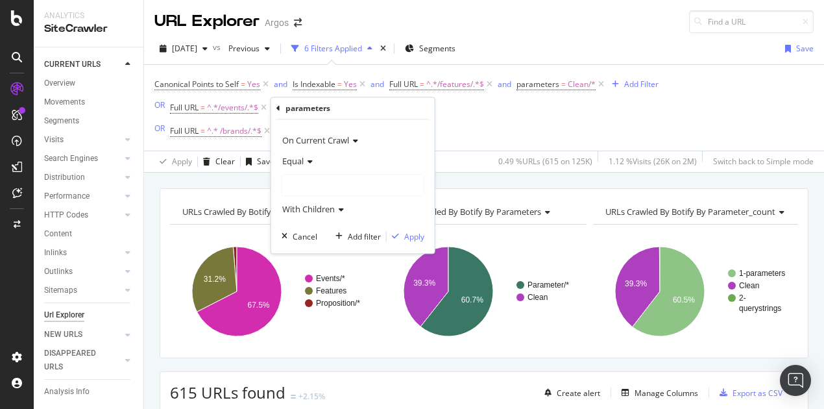
click at [343, 177] on div at bounding box center [352, 185] width 141 height 21
click at [330, 203] on div "Clean 107,849 URLS" at bounding box center [354, 211] width 139 height 17
click at [416, 235] on div "Apply" at bounding box center [414, 236] width 20 height 11
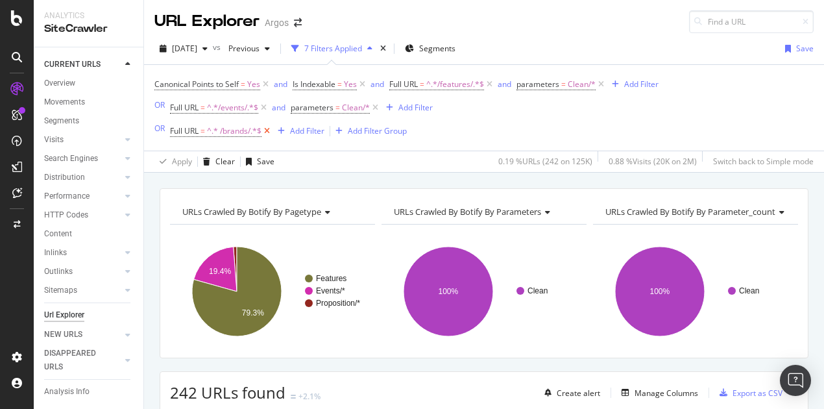
click at [269, 130] on icon at bounding box center [266, 131] width 11 height 13
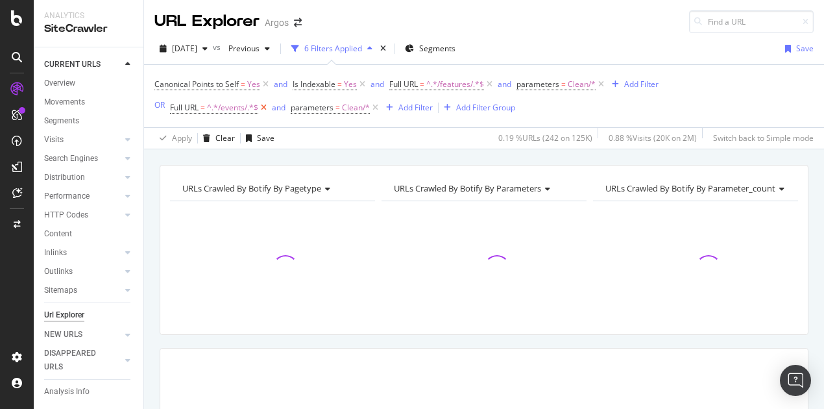
click at [265, 106] on icon at bounding box center [263, 107] width 11 height 13
click at [253, 111] on icon at bounding box center [254, 107] width 11 height 13
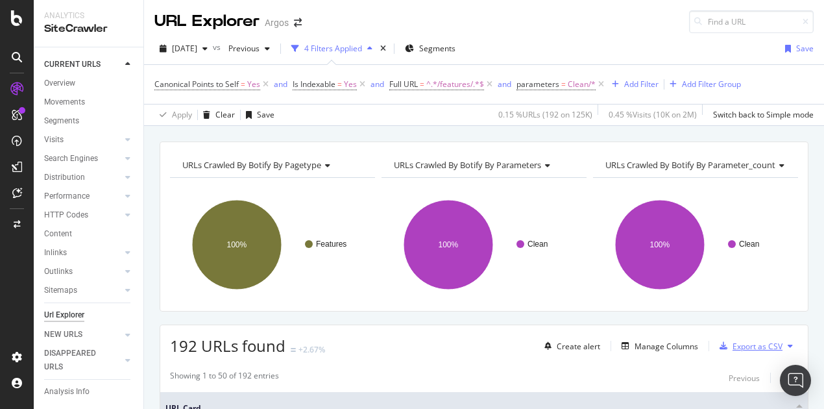
click at [741, 343] on div "Export as CSV" at bounding box center [757, 346] width 50 height 11
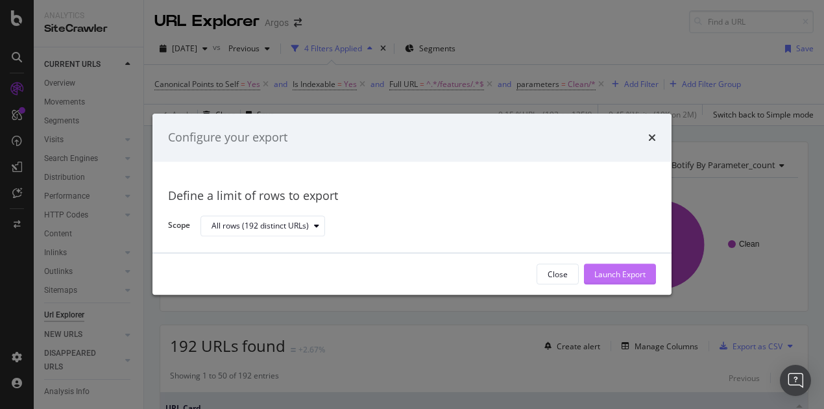
click at [612, 274] on div "Launch Export" at bounding box center [619, 274] width 51 height 11
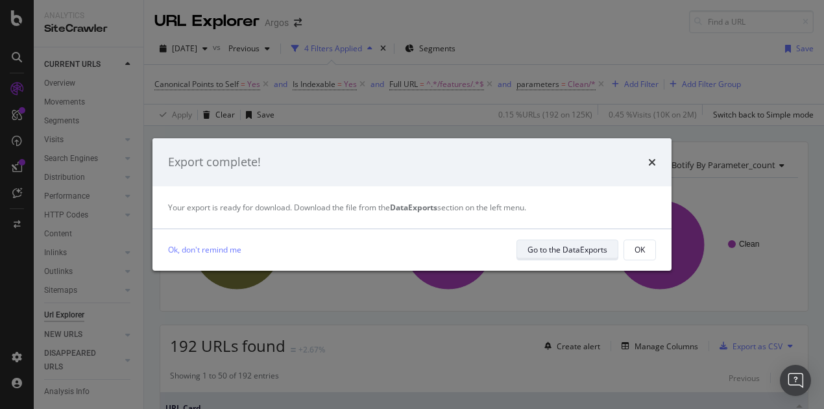
click at [536, 247] on div "Go to the DataExports" at bounding box center [567, 249] width 80 height 11
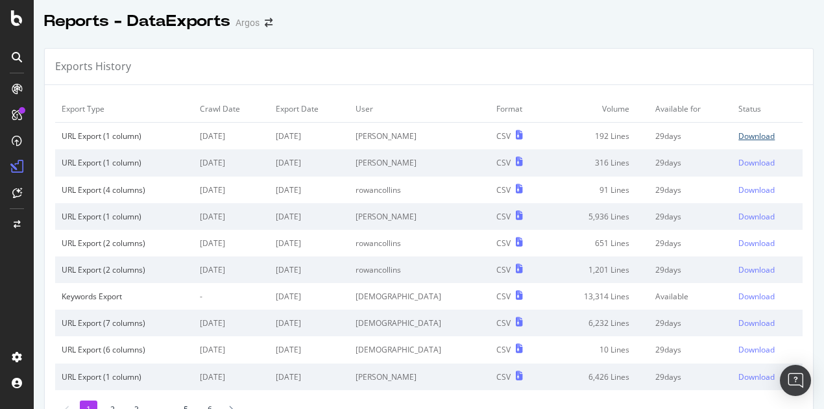
click at [738, 135] on div "Download" at bounding box center [756, 135] width 36 height 11
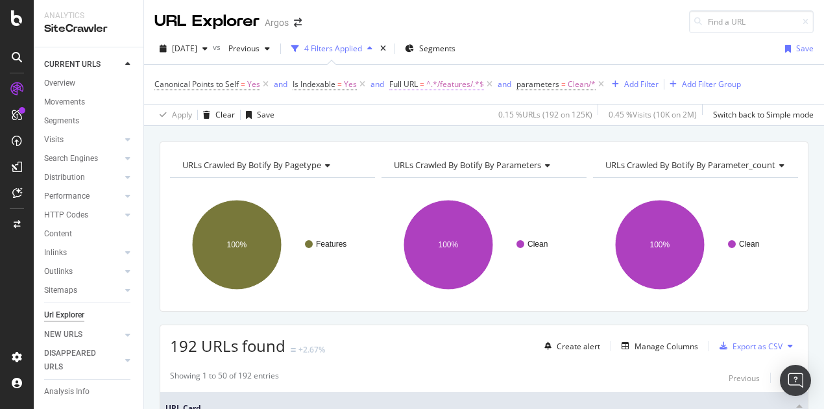
click at [445, 80] on span "^.*/features/.*$" at bounding box center [455, 84] width 58 height 18
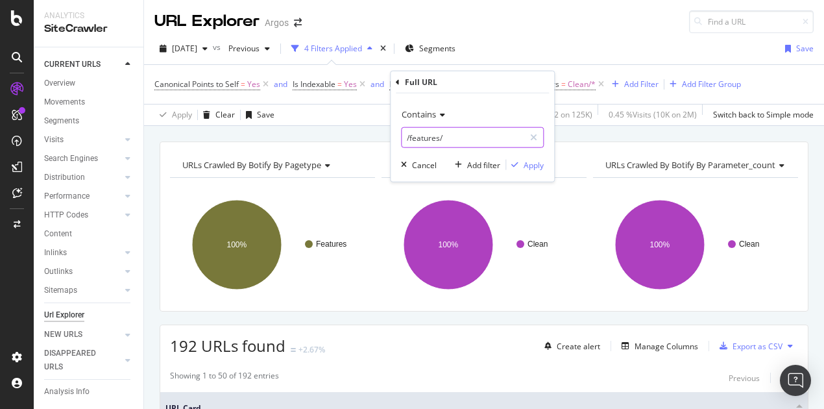
paste input "event"
type input "/events/"
click at [529, 165] on div "Apply" at bounding box center [534, 164] width 20 height 11
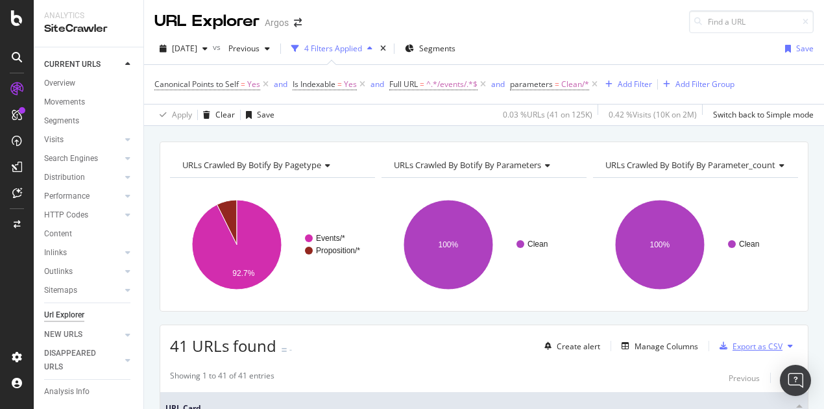
click at [745, 344] on div "Export as CSV" at bounding box center [757, 346] width 50 height 11
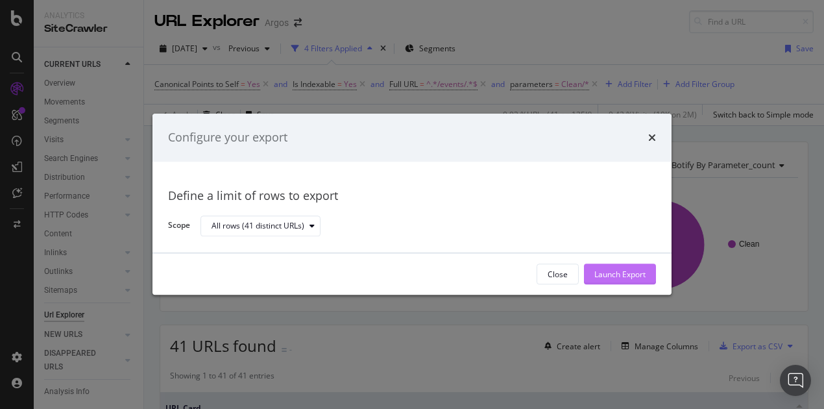
click at [621, 275] on div "Launch Export" at bounding box center [619, 274] width 51 height 11
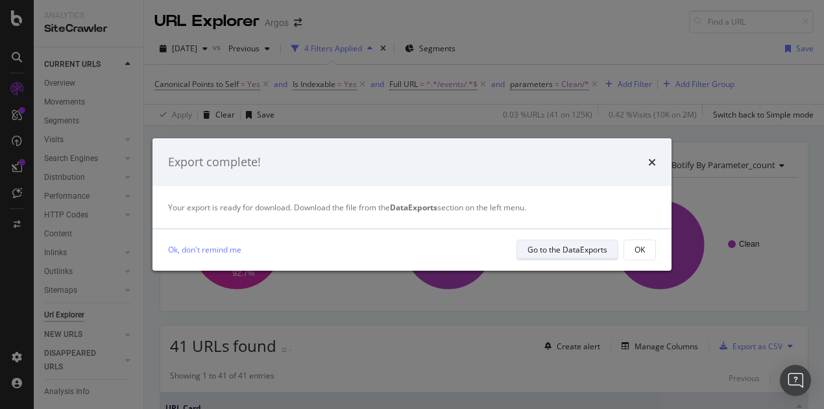
click at [570, 245] on div "Go to the DataExports" at bounding box center [567, 249] width 80 height 11
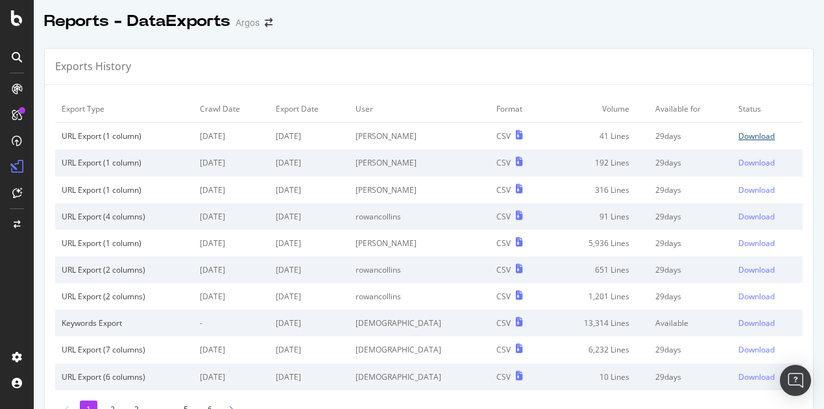
click at [742, 137] on div "Download" at bounding box center [756, 135] width 36 height 11
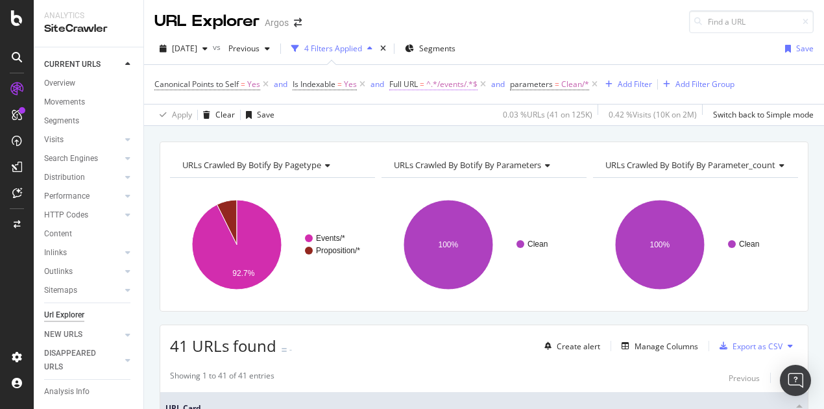
click at [420, 84] on span "Full URL = ^.*/events/.*$" at bounding box center [433, 84] width 88 height 12
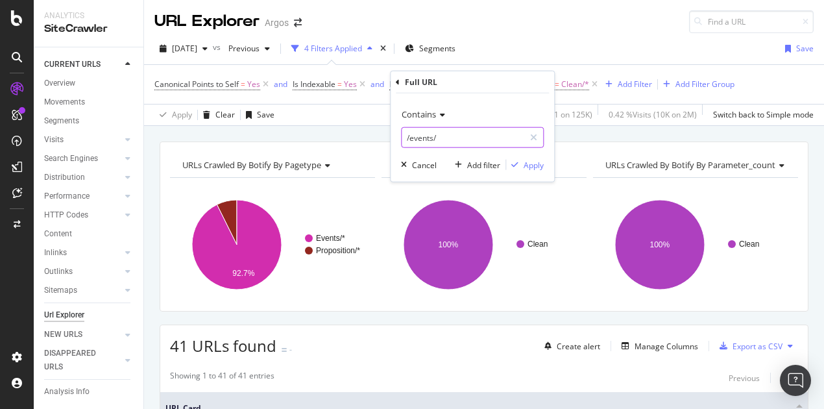
paste input "brand"
type input "/brands/"
click at [534, 165] on div "Apply" at bounding box center [534, 164] width 20 height 11
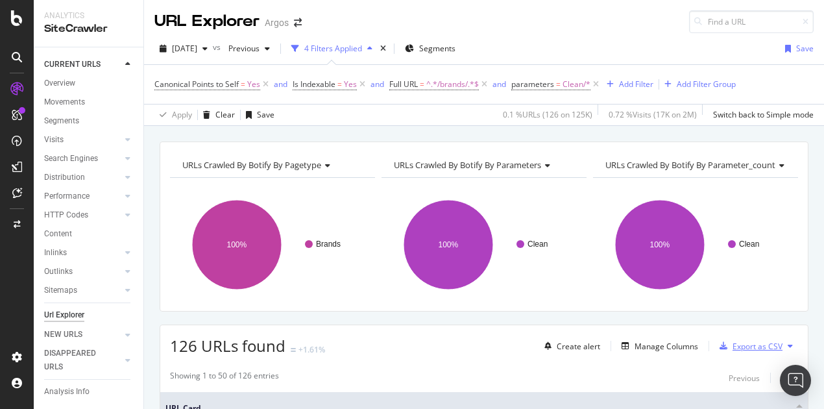
click at [732, 341] on div "Export as CSV" at bounding box center [757, 346] width 50 height 11
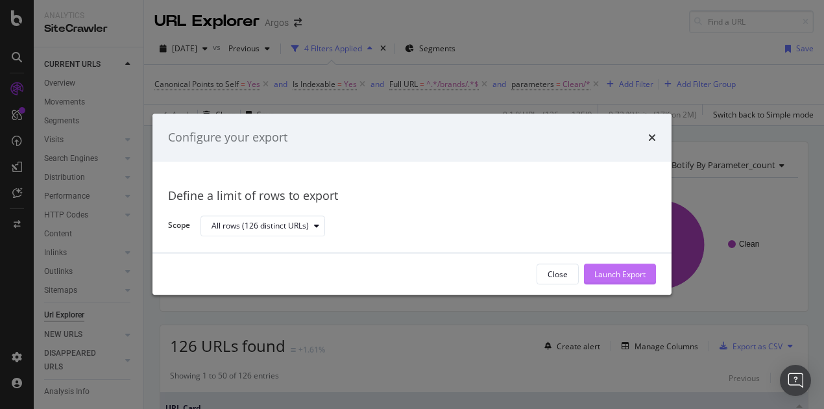
click at [618, 277] on div "Launch Export" at bounding box center [619, 274] width 51 height 11
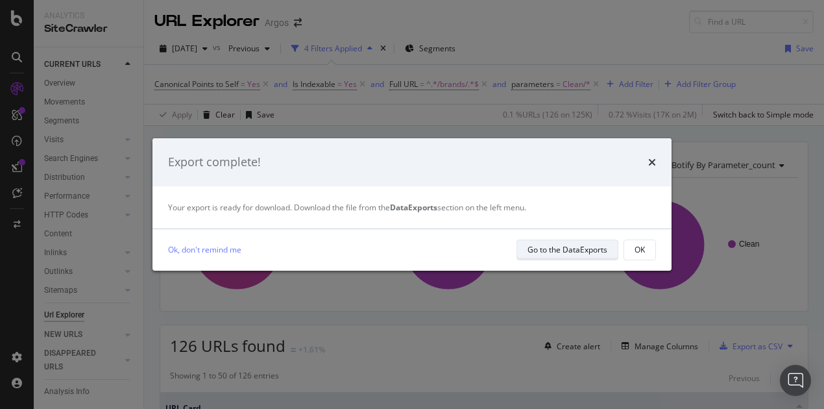
click at [573, 253] on div "Go to the DataExports" at bounding box center [567, 249] width 80 height 11
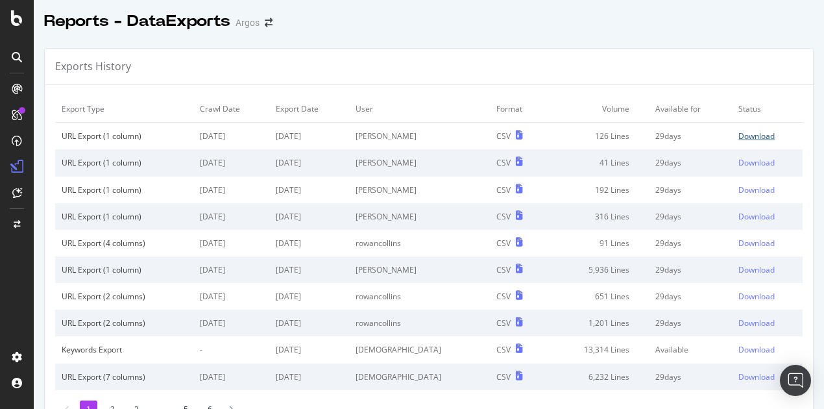
click at [738, 136] on div "Download" at bounding box center [756, 135] width 36 height 11
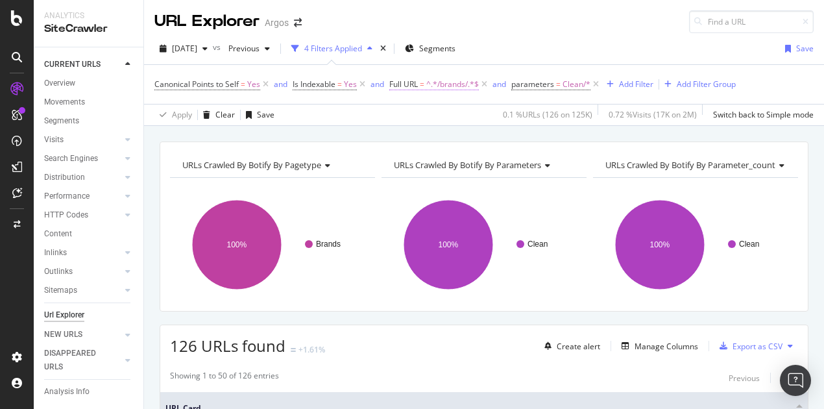
click at [451, 84] on span "^.*/brands/.*$" at bounding box center [452, 84] width 53 height 18
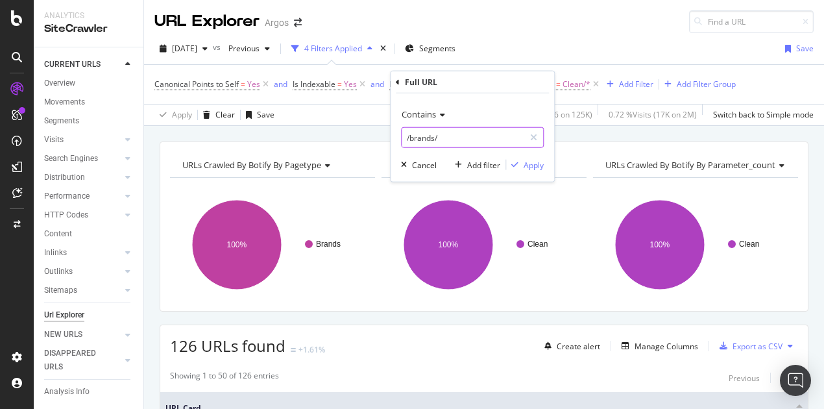
click at [440, 136] on input "/brands/" at bounding box center [463, 137] width 123 height 21
paste input "store"
type input "/stores/"
click at [535, 164] on div "Apply" at bounding box center [534, 164] width 20 height 11
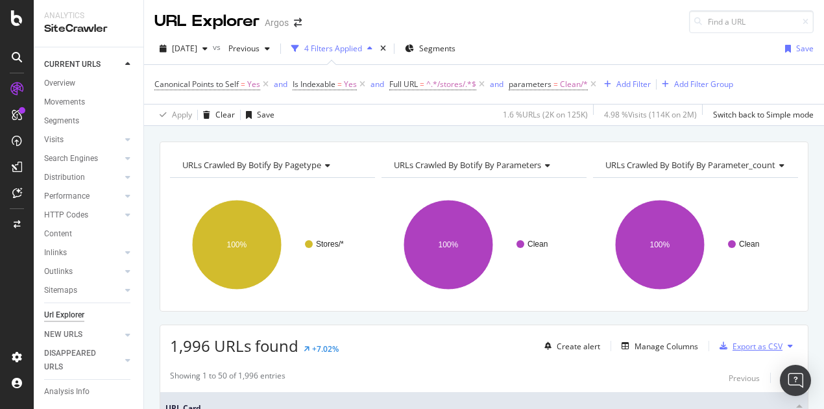
click at [734, 344] on div "Export as CSV" at bounding box center [757, 346] width 50 height 11
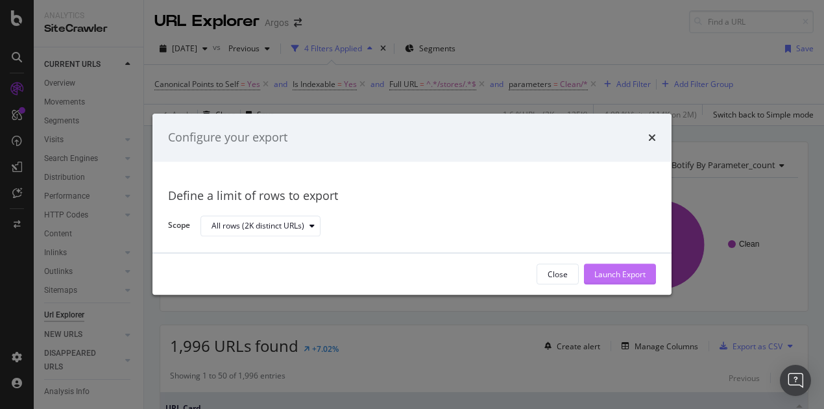
click at [628, 278] on div "Launch Export" at bounding box center [619, 274] width 51 height 11
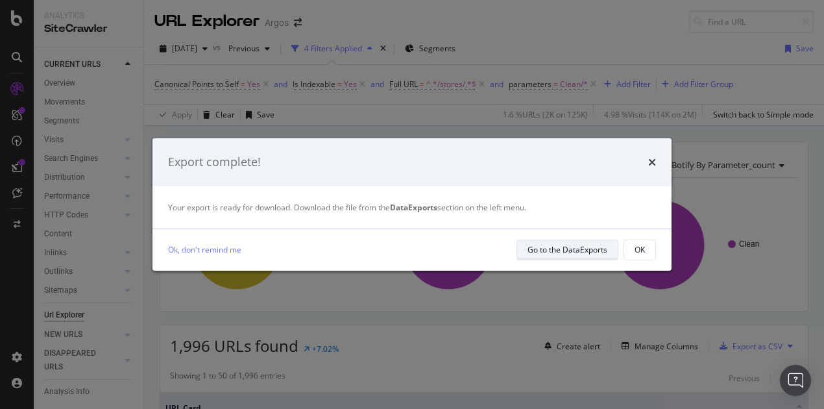
click at [581, 249] on div "Go to the DataExports" at bounding box center [567, 249] width 80 height 11
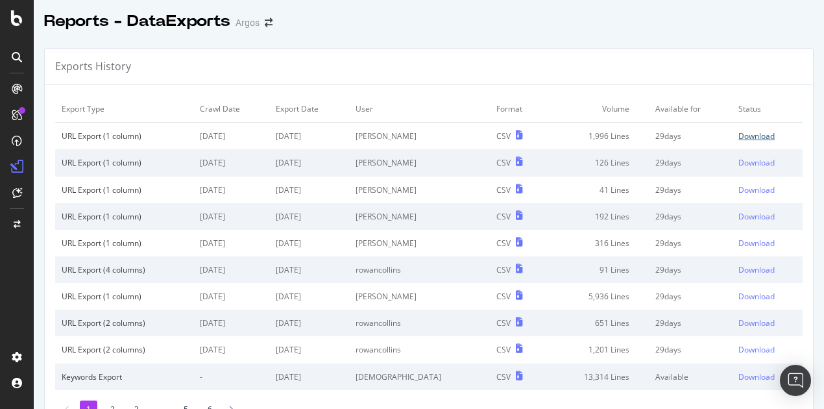
click at [738, 134] on div "Download" at bounding box center [756, 135] width 36 height 11
